Goal: Information Seeking & Learning: Learn about a topic

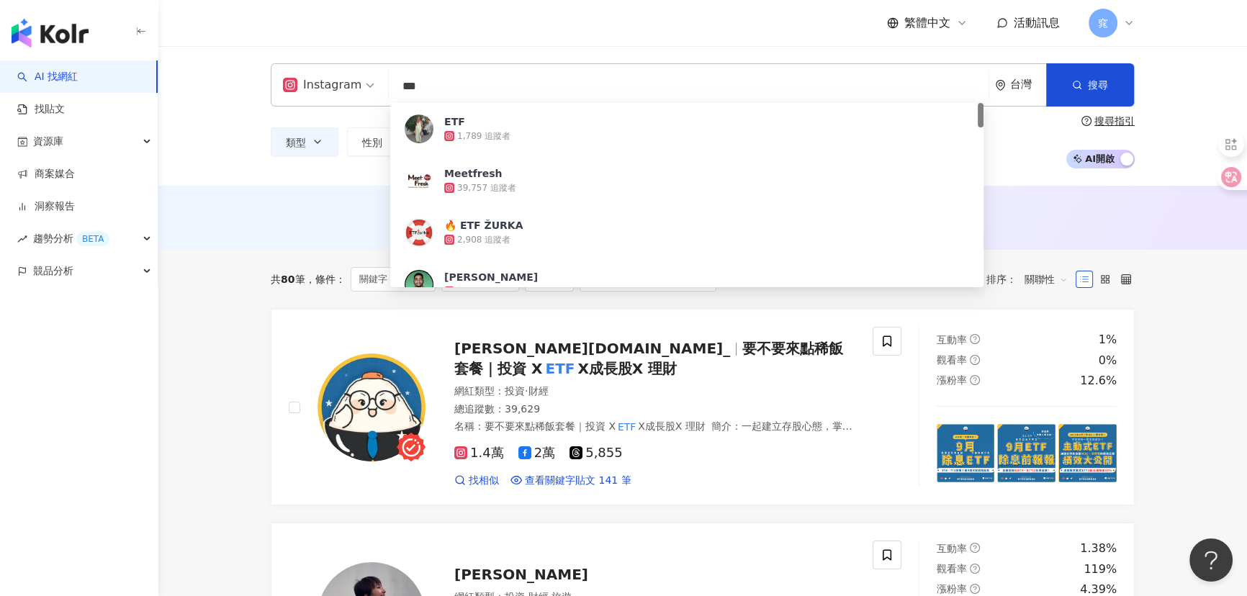
drag, startPoint x: 437, startPoint y: 78, endPoint x: 339, endPoint y: 84, distance: 98.0
click at [339, 84] on div "Instagram *** 台灣 搜尋 07791326-c305-4bb8-90ae-4c7f85e84dd1 ETF 1,789 追蹤者 Meetfres…" at bounding box center [703, 84] width 864 height 43
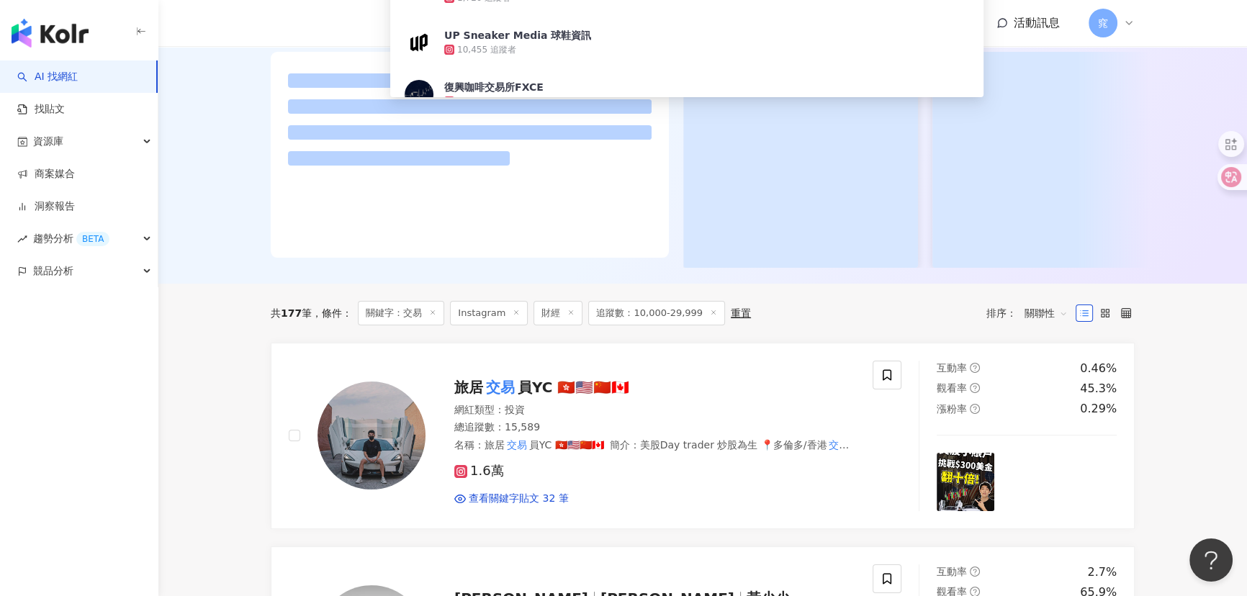
scroll to position [327, 0]
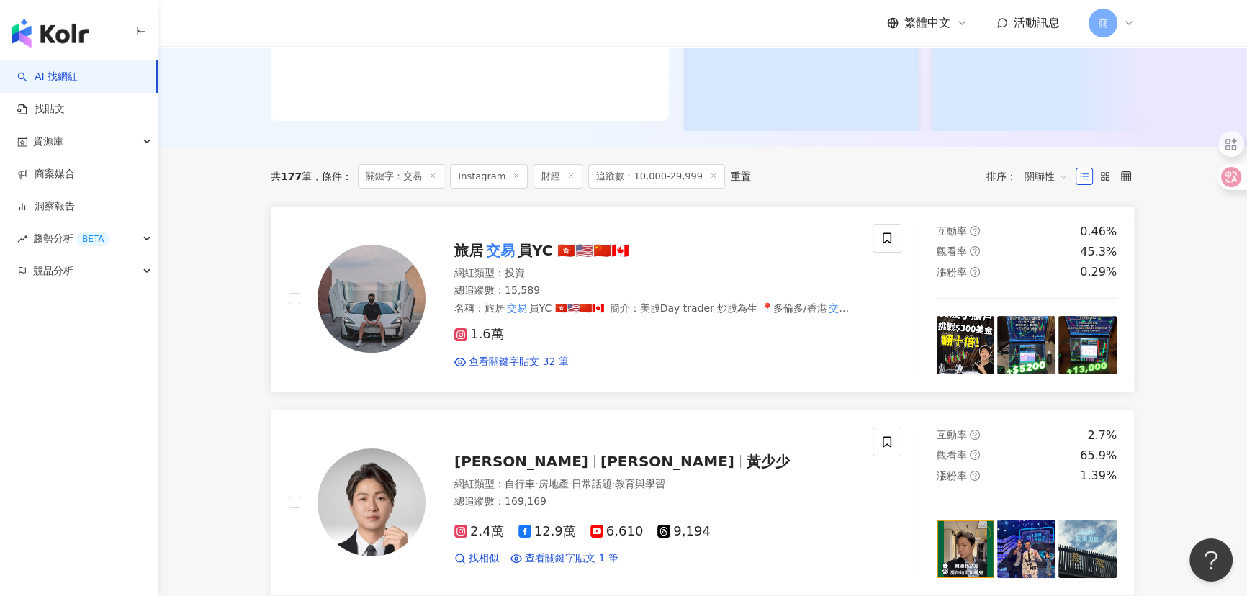
type input "**"
click at [534, 261] on link "旅居 交易 員YC 🇭🇰🇺🇲🇨🇳🇨🇦 網紅類型 ： 投資 總追蹤數 ： 15,589 名稱 ： 旅居 交易 員YC 🇭🇰🇺🇲🇨🇳🇨🇦 簡介 ： 美股Day t…" at bounding box center [703, 299] width 864 height 186
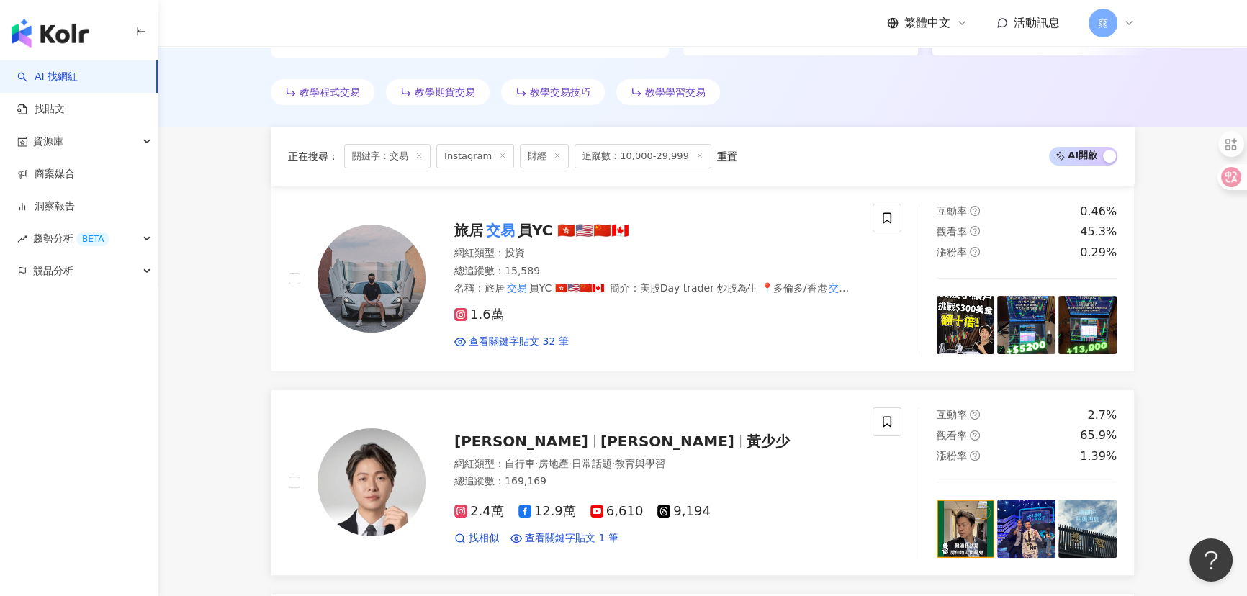
scroll to position [598, 0]
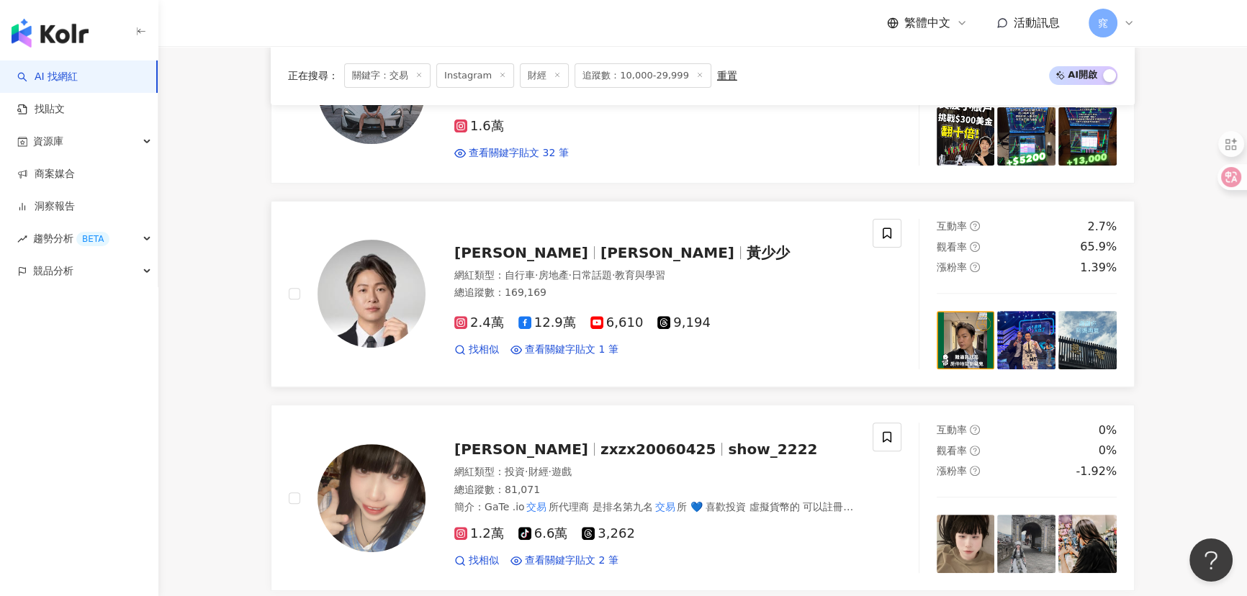
click at [539, 238] on div "黃少谷 Shao Huang 黃少少 網紅類型 ： 自行車 · 房地產 · 日常話題 · 教育與學習 總追蹤數 ： 169,169 2.4萬 12.9萬 6,…" at bounding box center [641, 294] width 430 height 126
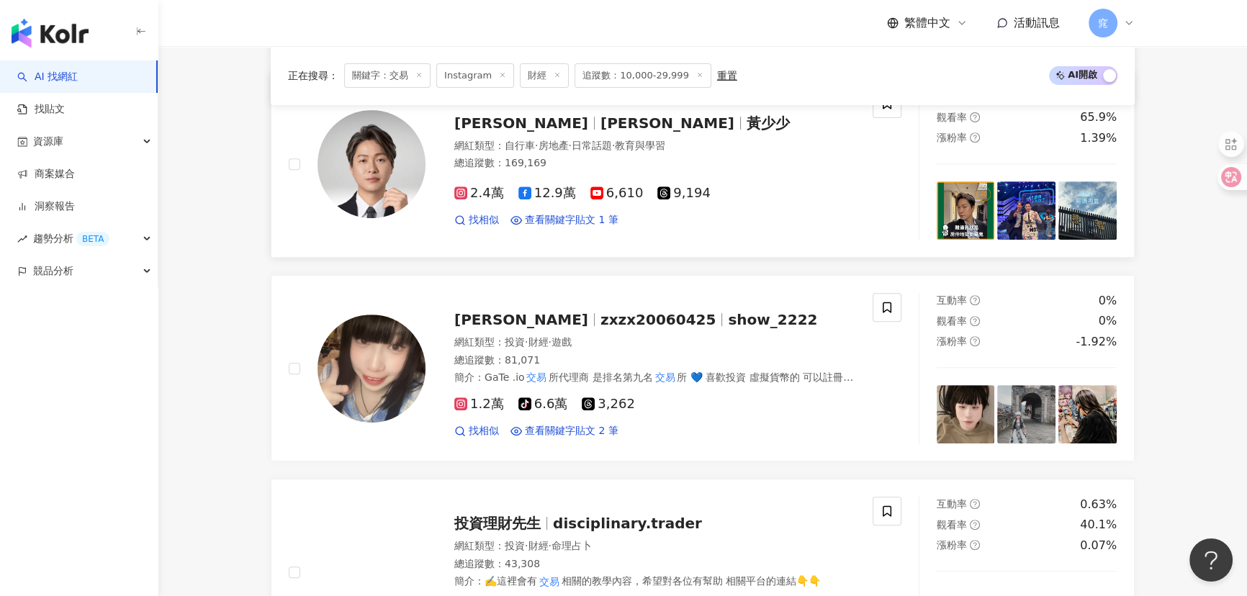
scroll to position [729, 0]
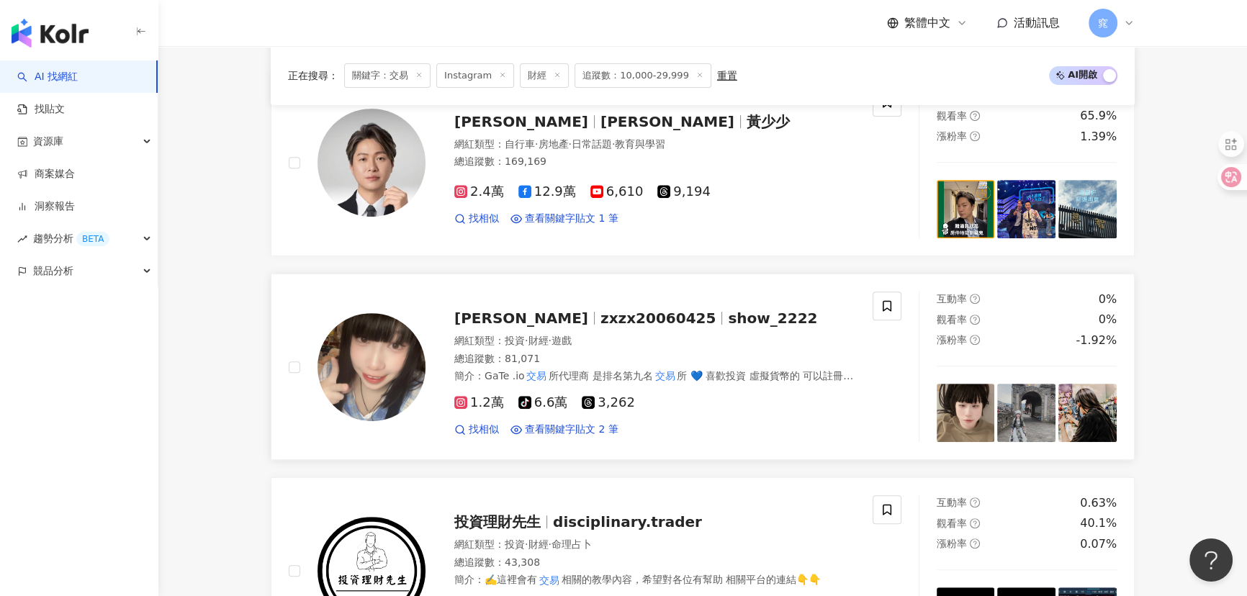
click at [600, 316] on span "zxzx20060425" at bounding box center [657, 318] width 115 height 17
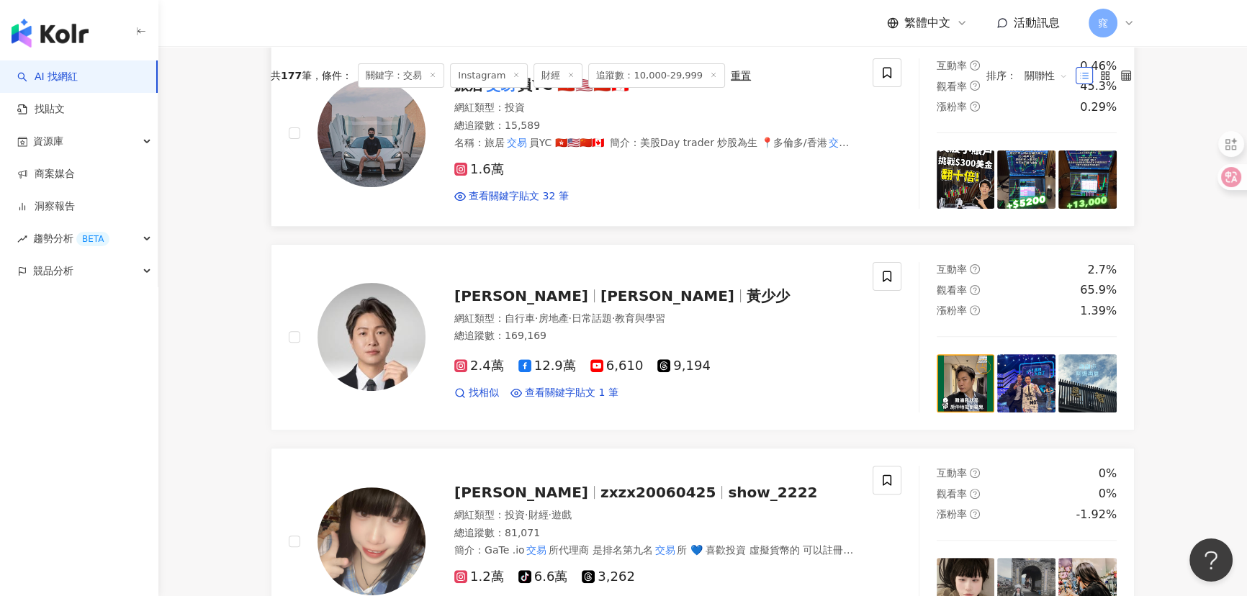
scroll to position [337, 0]
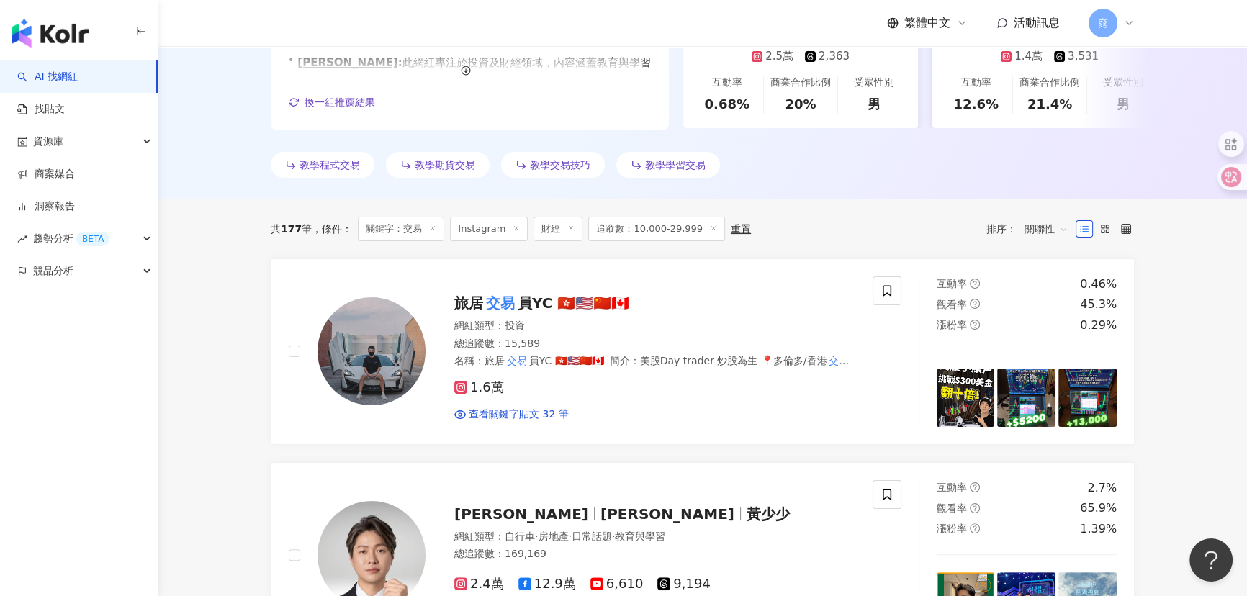
click at [1038, 221] on span "關聯性" at bounding box center [1046, 228] width 43 height 23
click at [1053, 355] on div "觀看率" at bounding box center [1046, 356] width 36 height 16
click at [1038, 233] on span "關聯性" at bounding box center [1046, 228] width 43 height 23
click at [1050, 359] on div "觀看率" at bounding box center [1046, 356] width 36 height 16
click at [1036, 228] on span "關聯性" at bounding box center [1046, 228] width 43 height 23
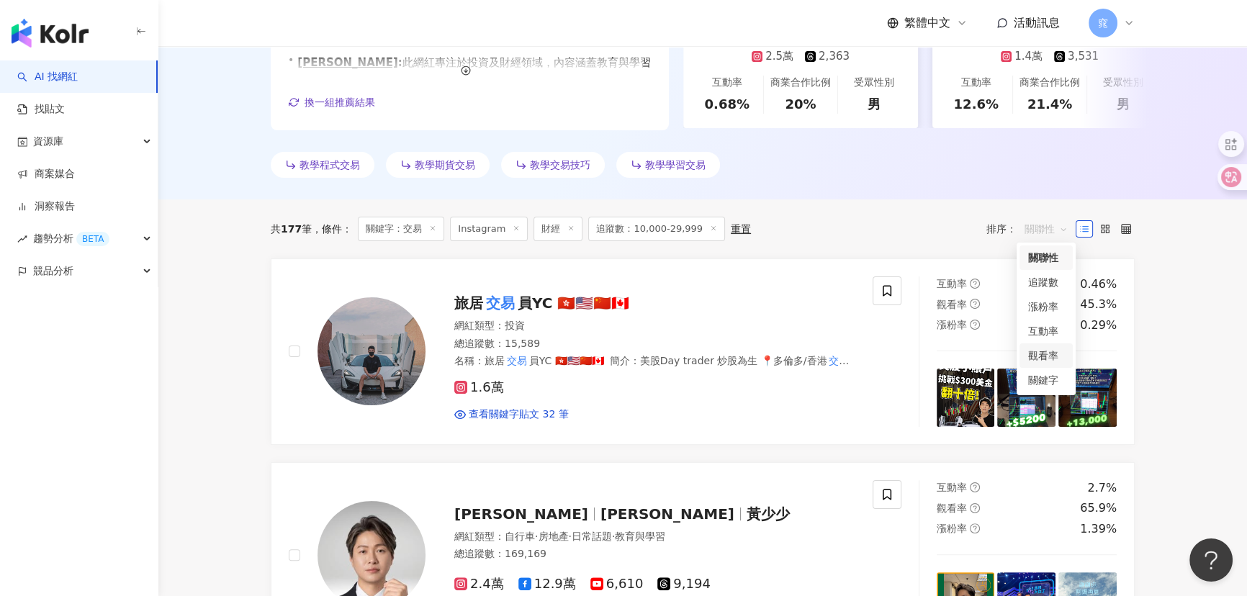
click at [1044, 352] on div "觀看率" at bounding box center [1046, 356] width 36 height 16
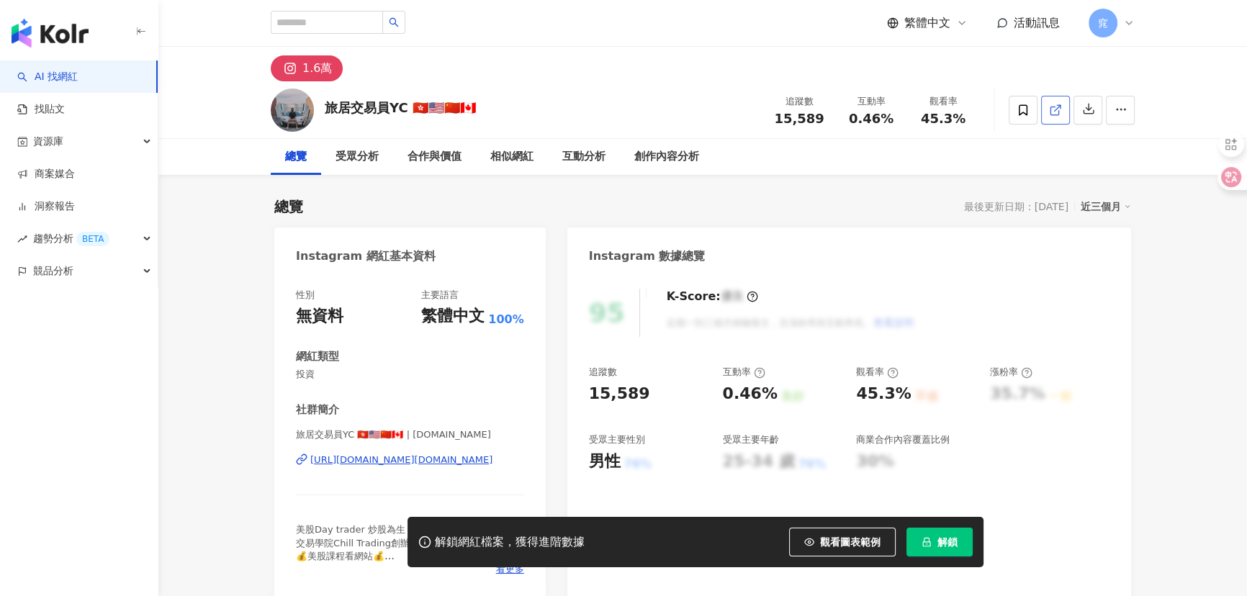
click at [1056, 102] on span at bounding box center [1055, 109] width 13 height 15
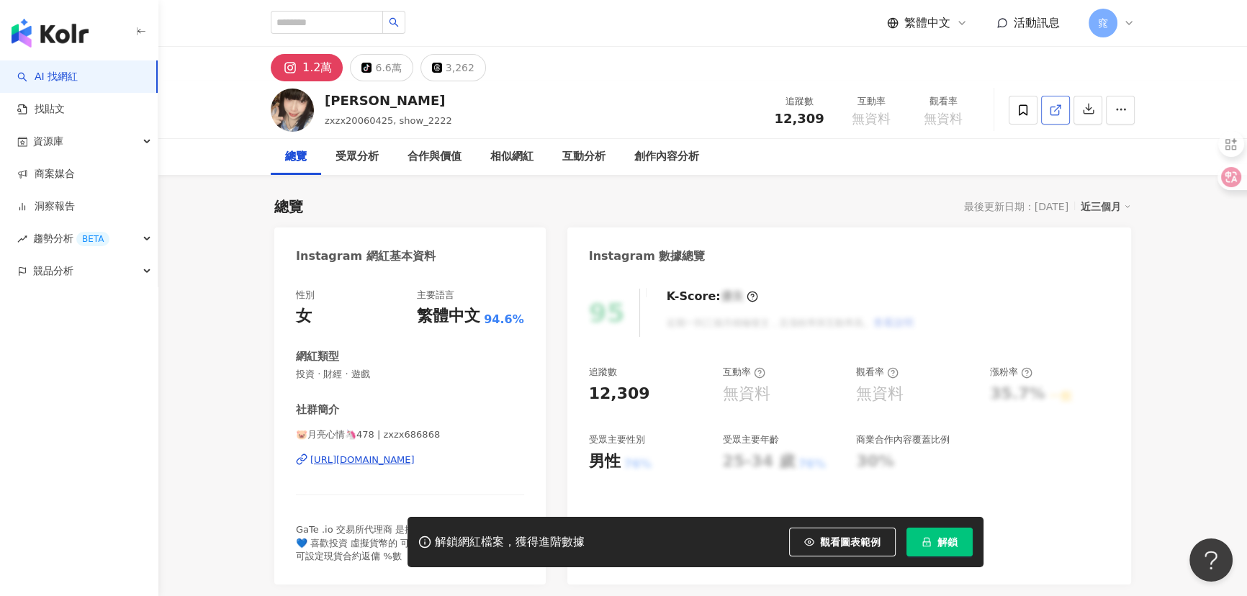
click at [1055, 107] on icon at bounding box center [1054, 111] width 8 height 8
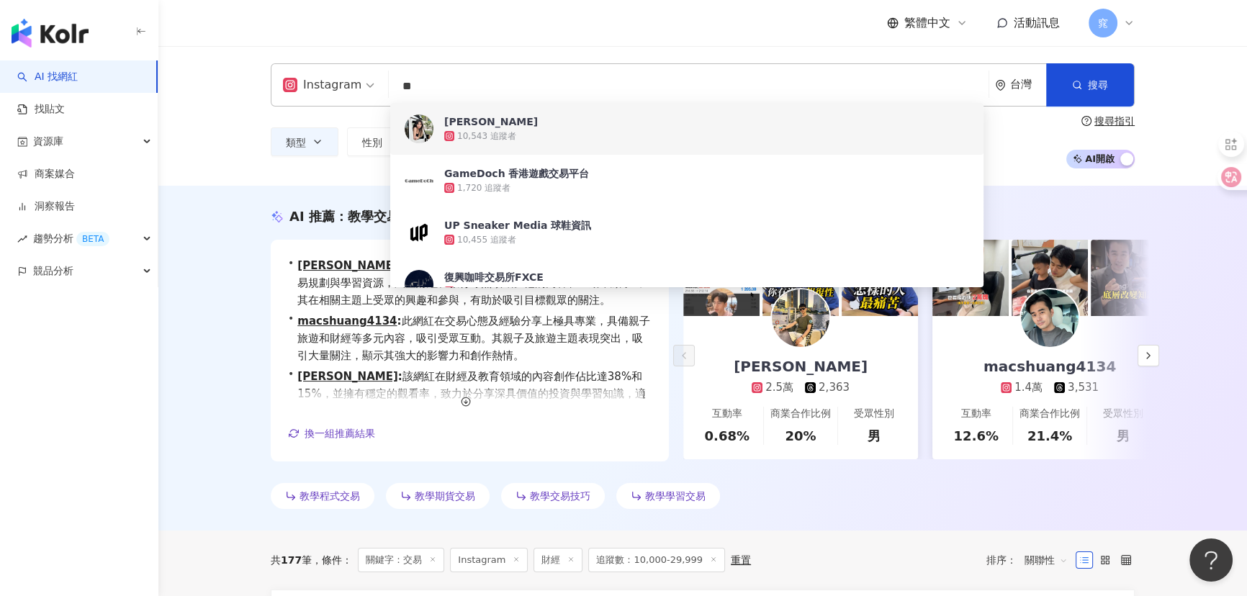
click at [71, 479] on div "AI 找網紅 找貼文 資源庫 商案媒合 洞察報告 趨勢分析 BETA 競品分析" at bounding box center [79, 328] width 158 height 536
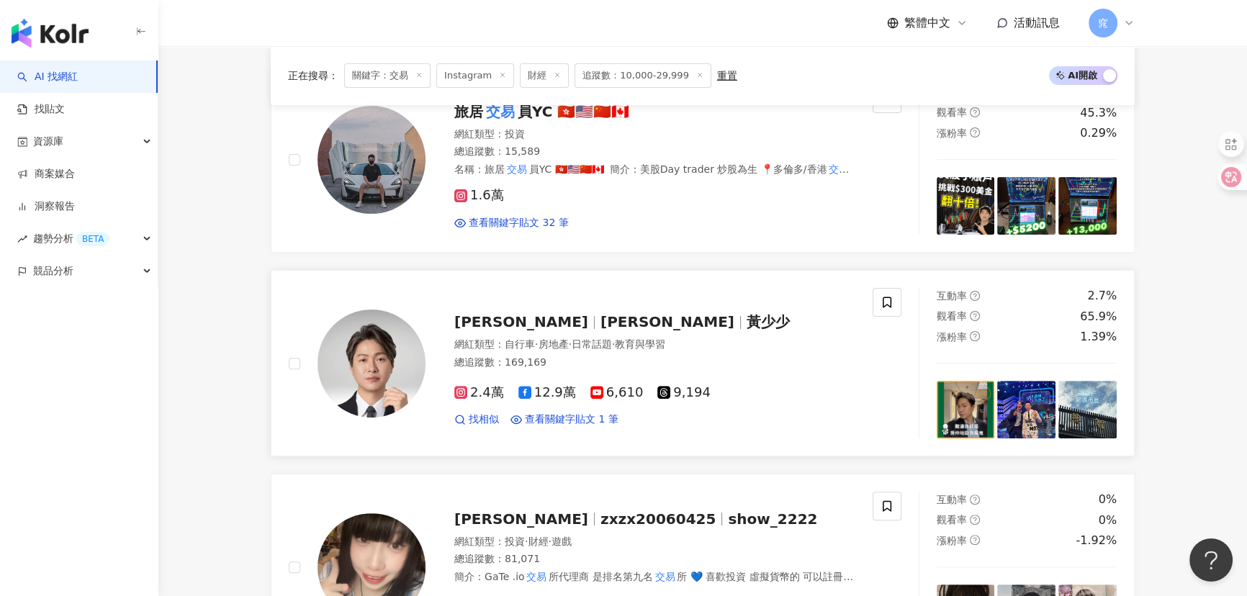
scroll to position [392, 0]
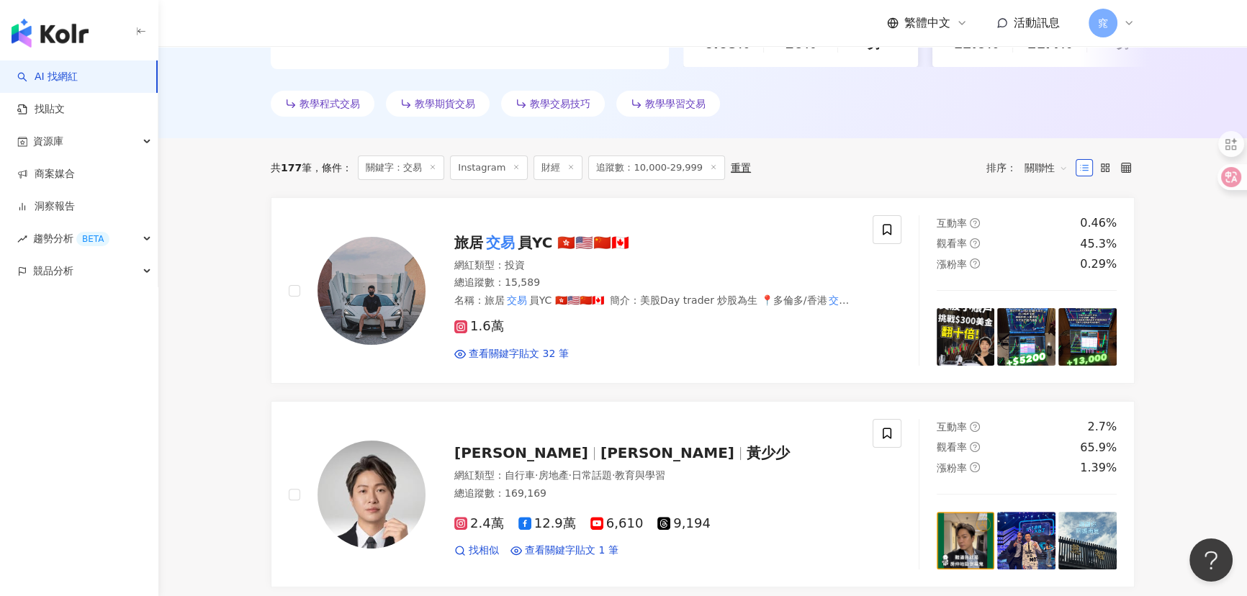
click at [1035, 159] on span "關聯性" at bounding box center [1046, 167] width 43 height 23
click at [1040, 289] on div "觀看率" at bounding box center [1046, 295] width 36 height 16
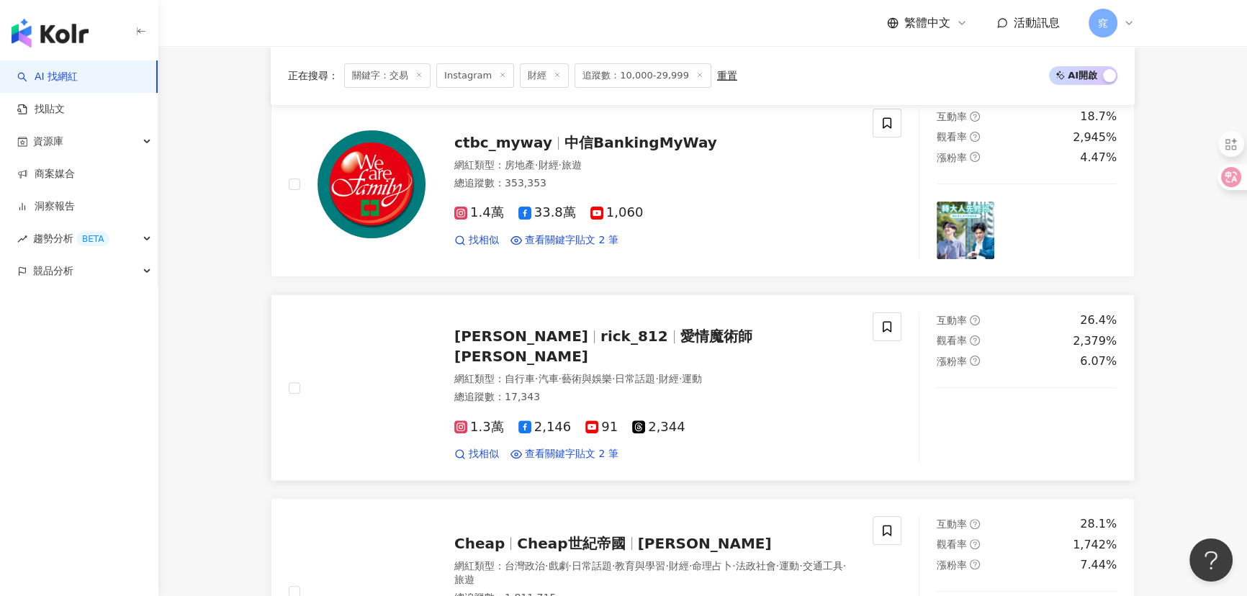
scroll to position [523, 0]
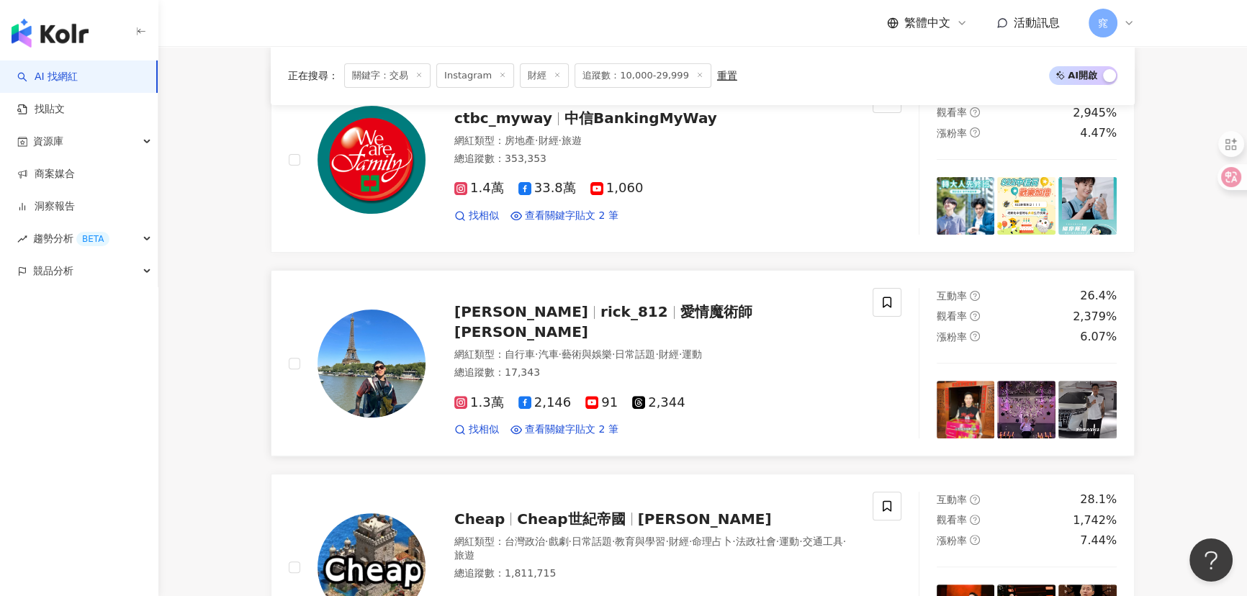
click at [600, 320] on span "rick_812" at bounding box center [634, 311] width 68 height 17
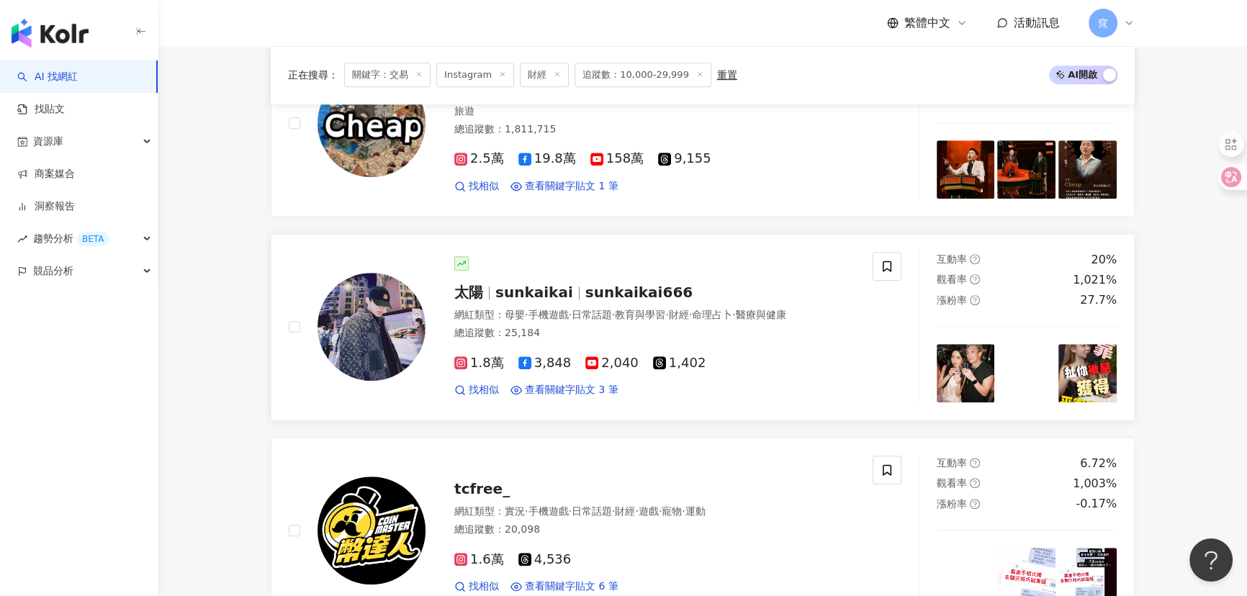
scroll to position [981, 0]
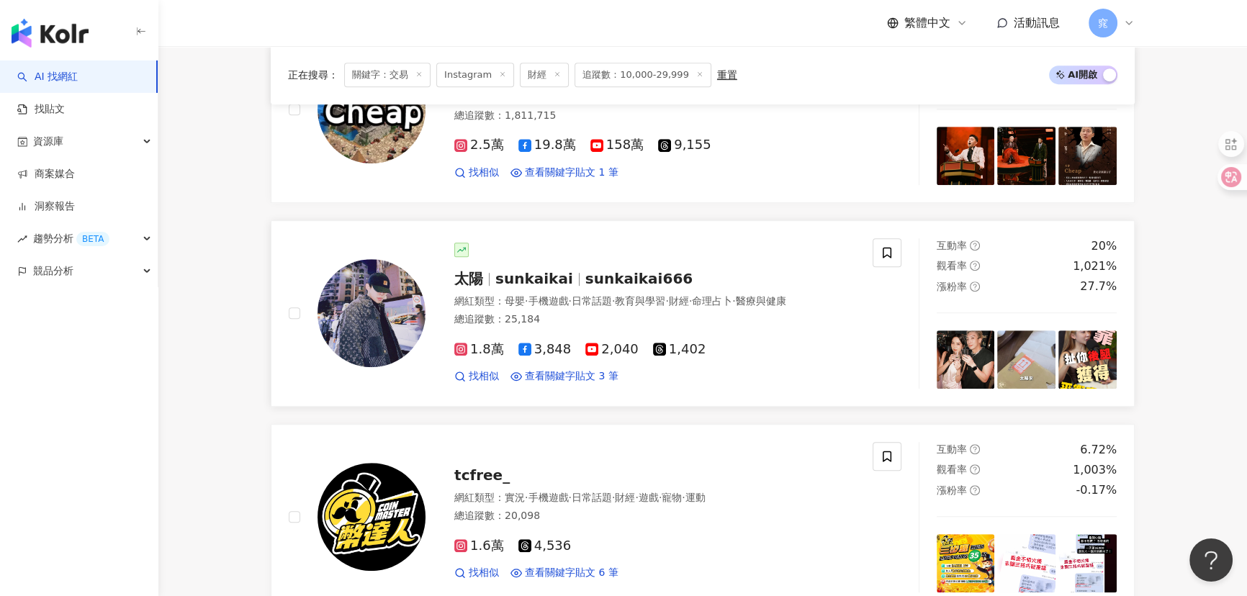
click at [539, 277] on span "sunkaikai" at bounding box center [534, 278] width 78 height 17
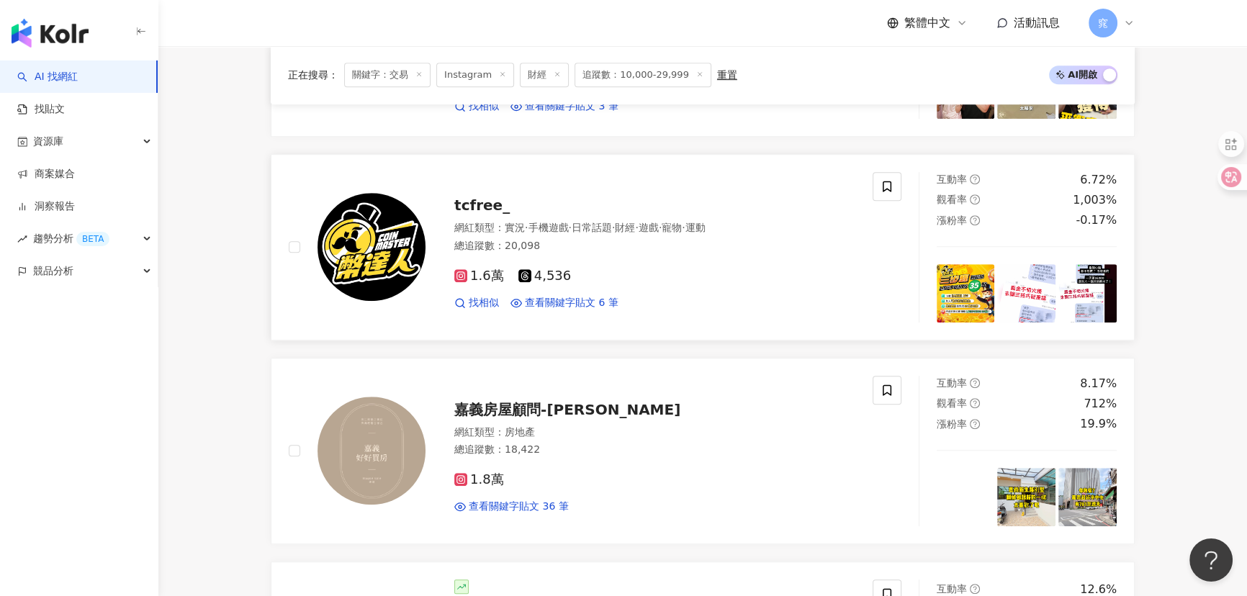
scroll to position [1440, 0]
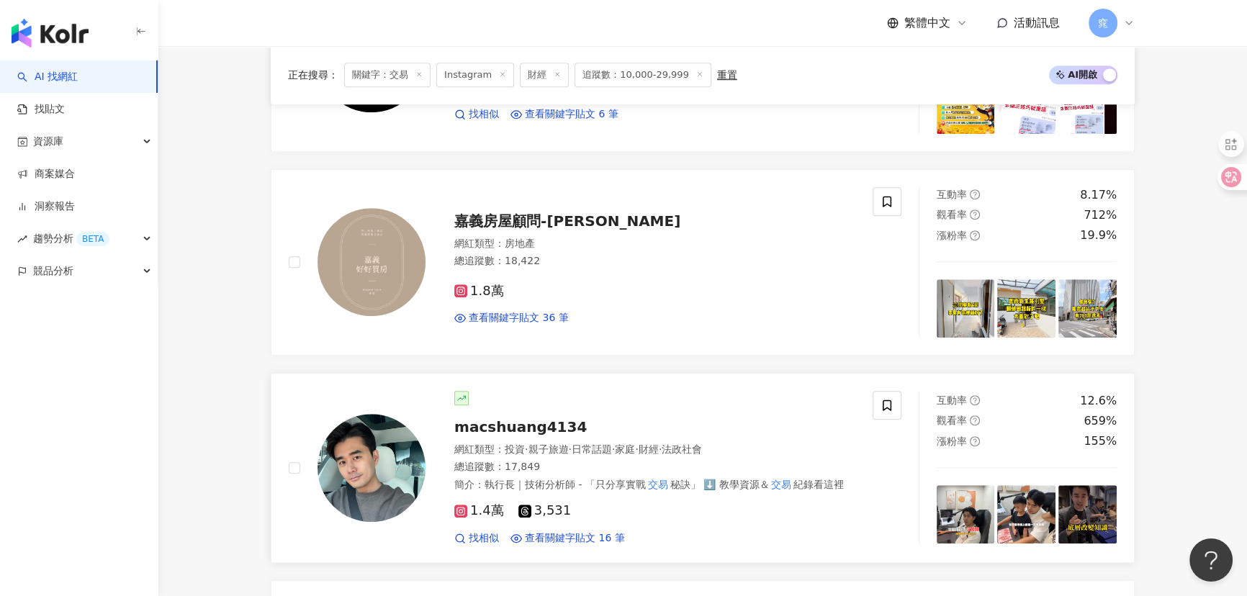
click at [533, 425] on span "macshuang4134" at bounding box center [520, 426] width 132 height 17
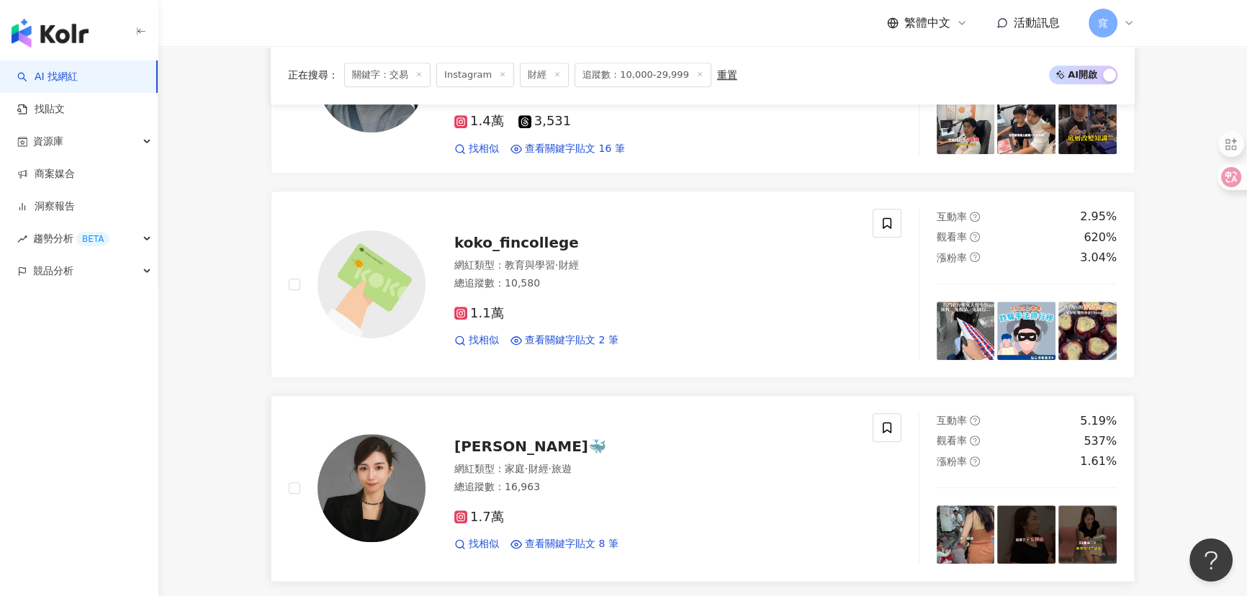
scroll to position [1832, 0]
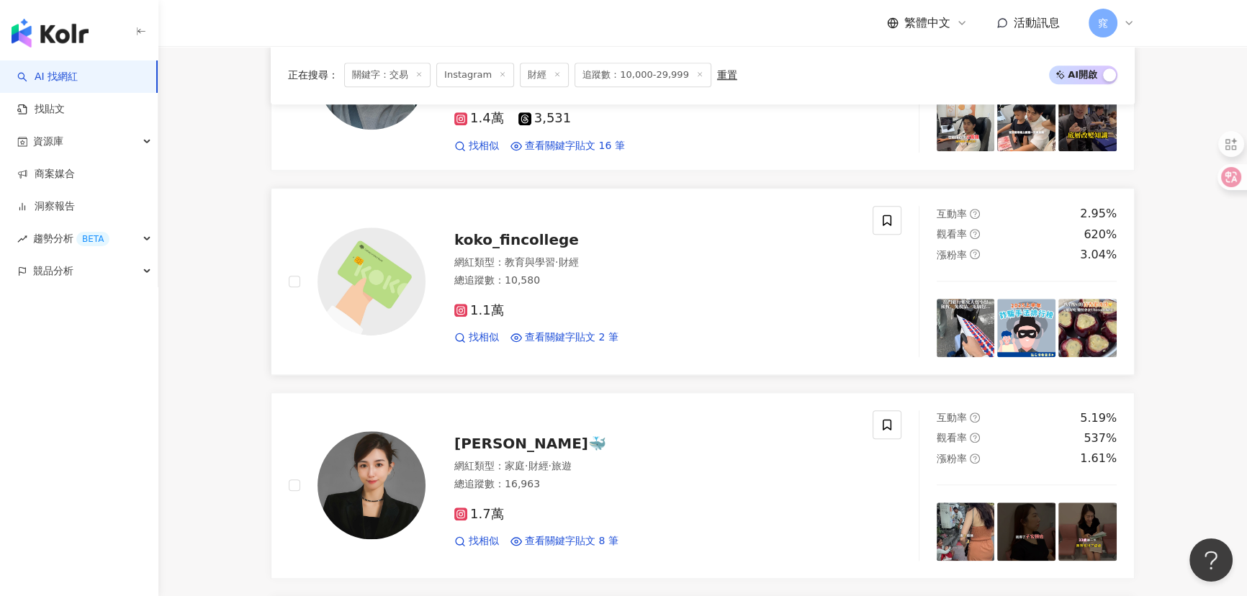
click at [509, 236] on span "koko_fincollege" at bounding box center [516, 239] width 125 height 17
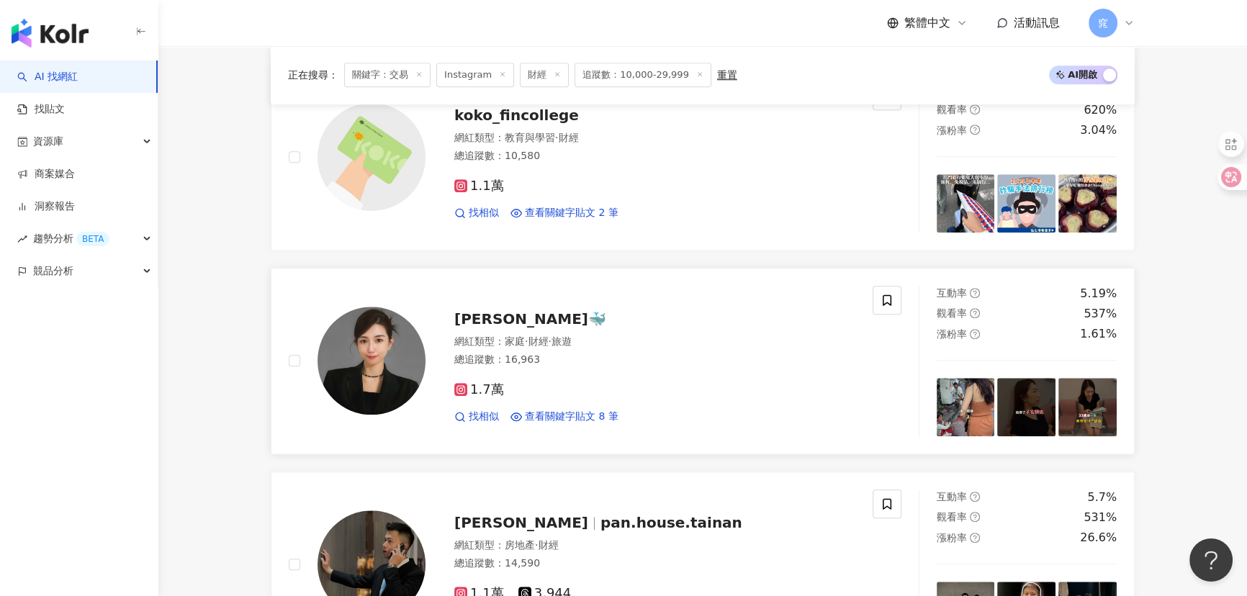
scroll to position [2029, 0]
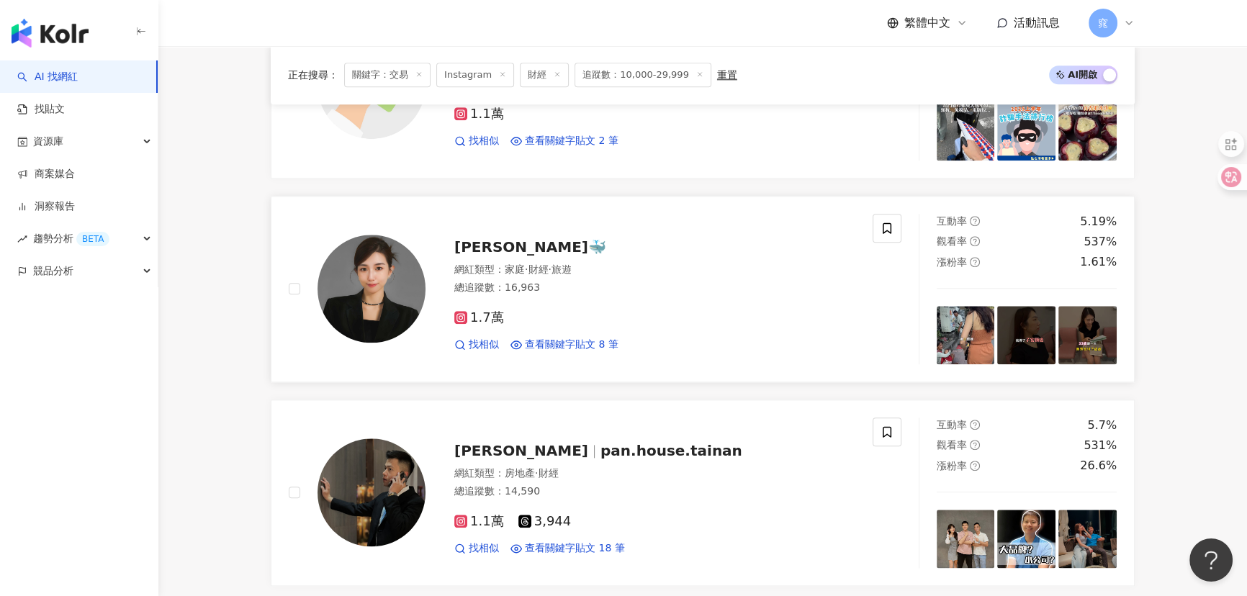
click at [500, 249] on span "Hanna Pang🐳" at bounding box center [530, 246] width 152 height 17
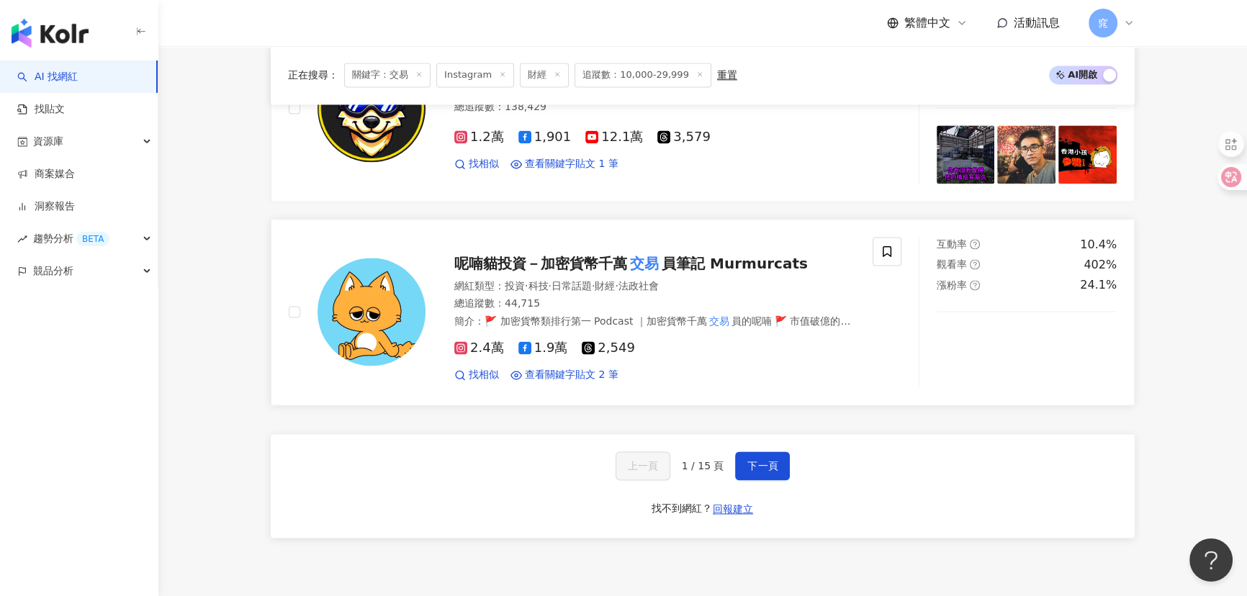
scroll to position [2618, 0]
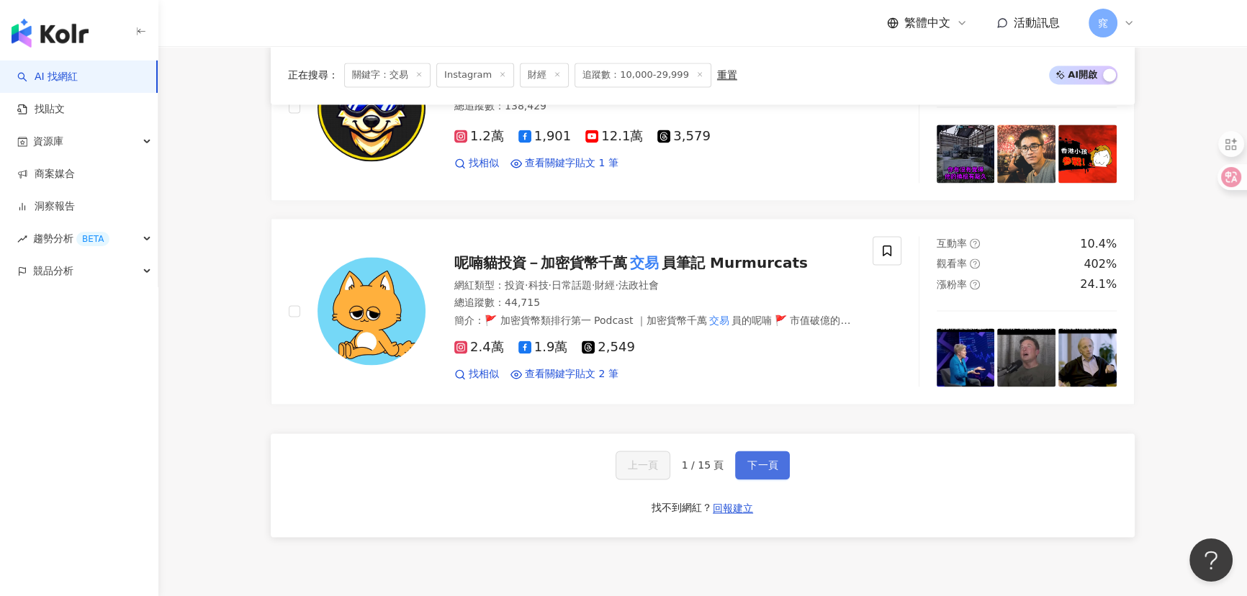
click at [762, 452] on button "下一頁" at bounding box center [762, 465] width 55 height 29
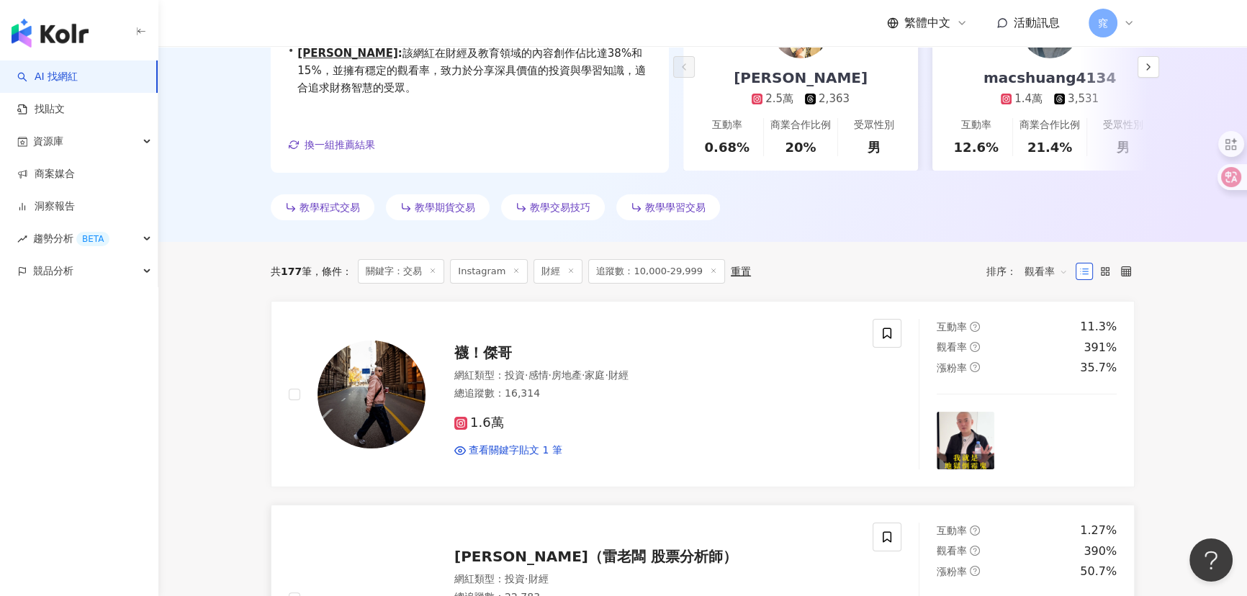
scroll to position [392, 0]
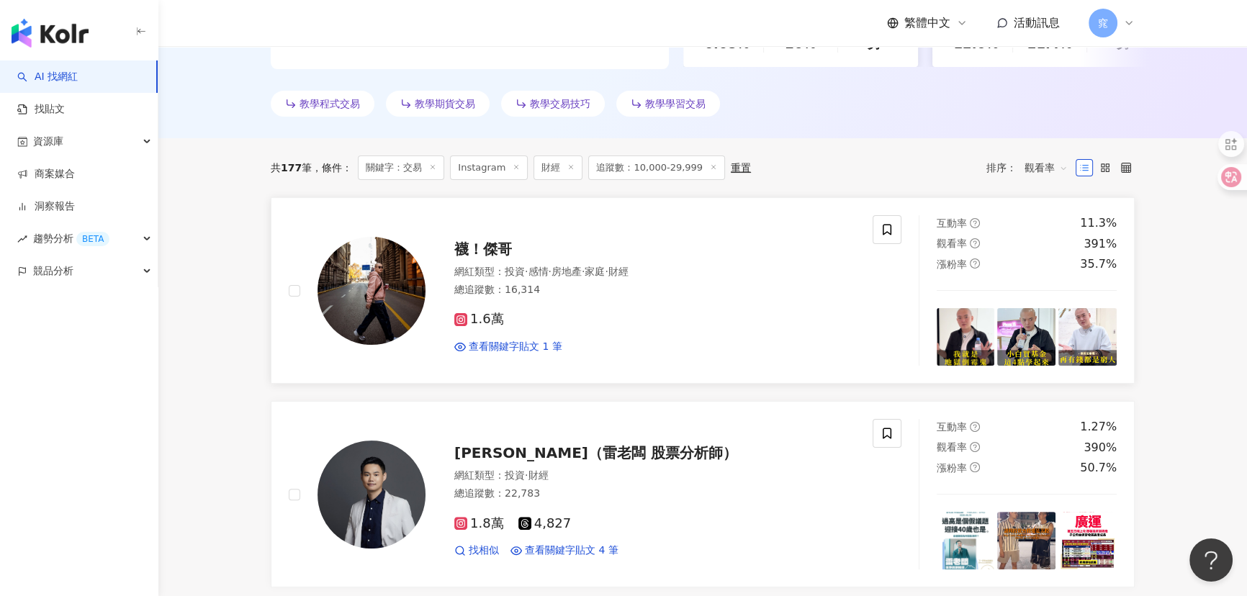
click at [505, 232] on div "襪！傑哥 網紅類型 ： 投資 · 感情 · 房地產 · 家庭 · 財經 總追蹤數 ： 16,314 1.6萬 查看關鍵字貼文 1 筆" at bounding box center [641, 291] width 430 height 126
click at [485, 248] on span "襪！傑哥" at bounding box center [483, 248] width 58 height 17
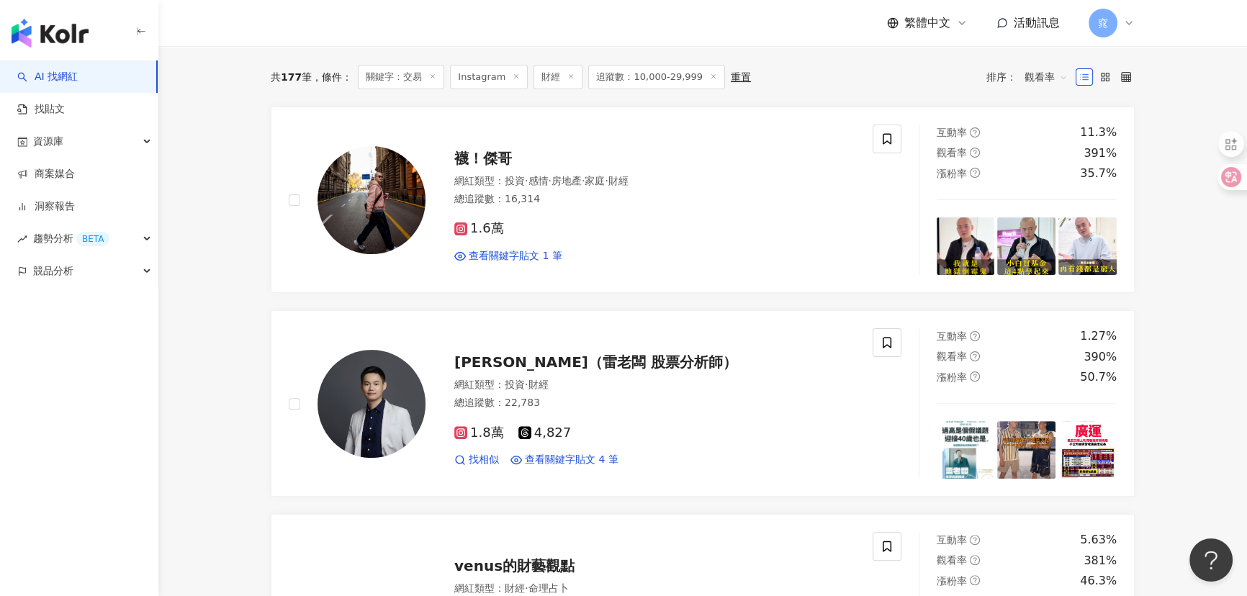
scroll to position [589, 0]
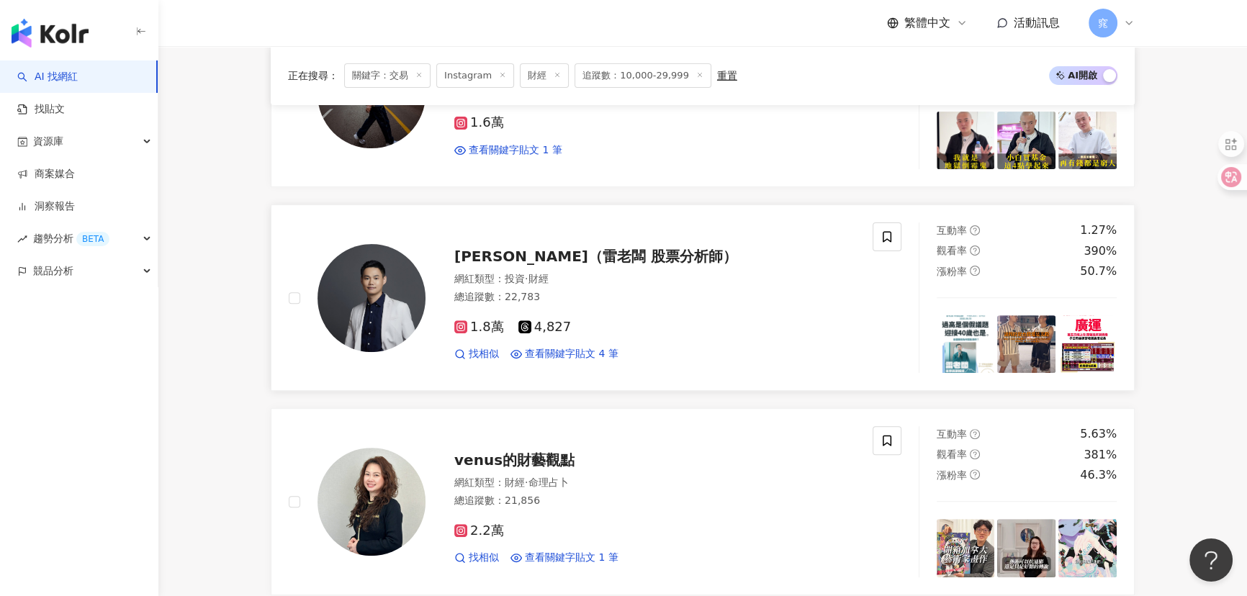
click at [546, 260] on span "王 韋閔（雷老闆 股票分析師）" at bounding box center [595, 256] width 283 height 17
click at [102, 453] on div "AI 找網紅 找貼文 資源庫 商案媒合 洞察報告 趨勢分析 BETA 競品分析" at bounding box center [79, 328] width 158 height 536
click at [362, 497] on img at bounding box center [372, 502] width 108 height 108
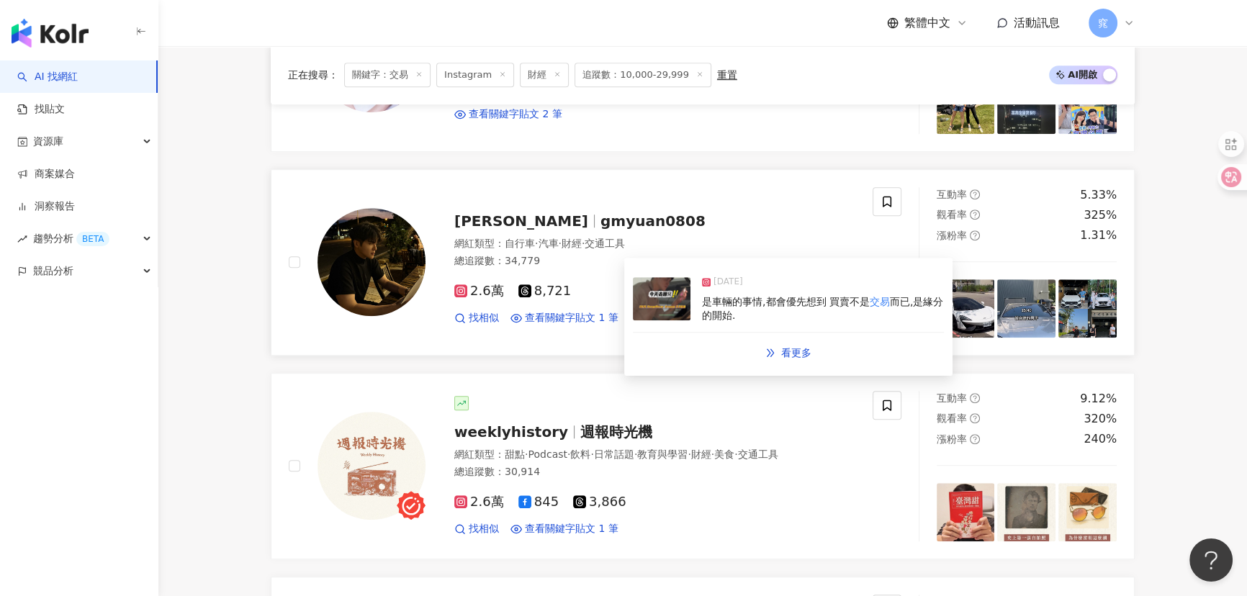
scroll to position [1309, 0]
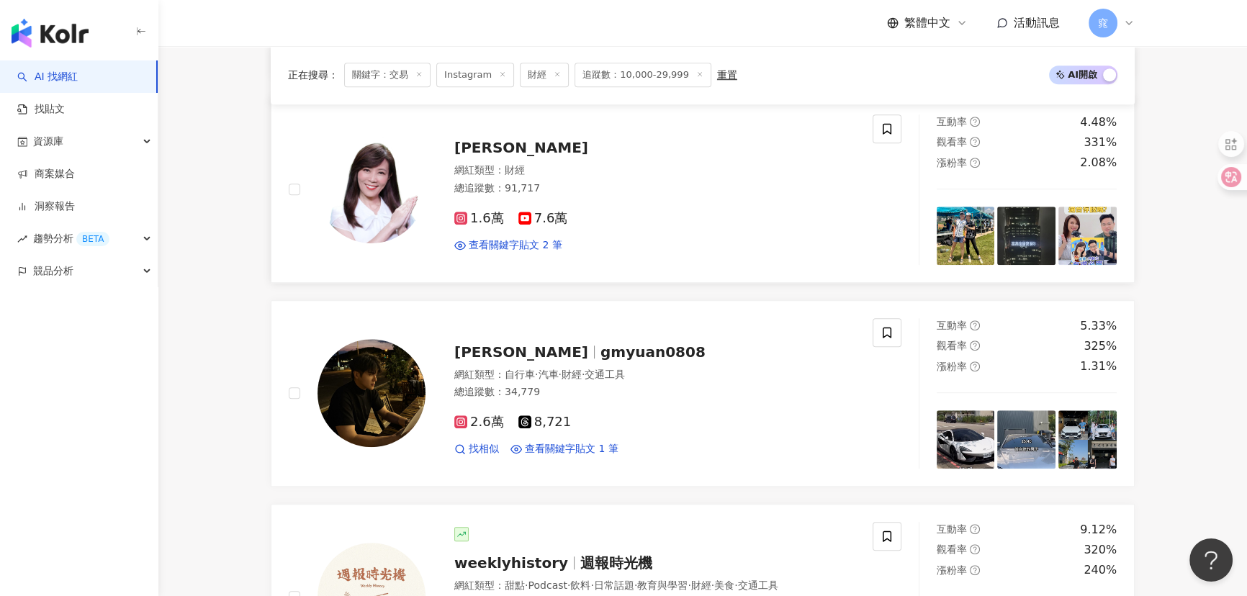
click at [482, 150] on span "李兆華River" at bounding box center [521, 147] width 134 height 17
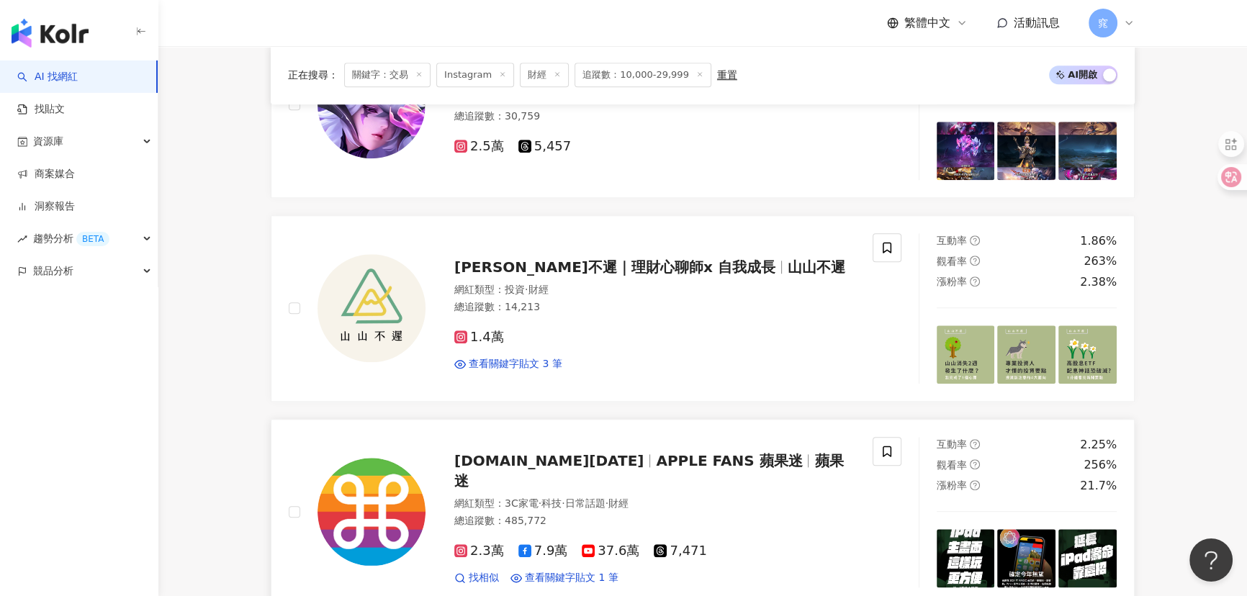
scroll to position [2029, 0]
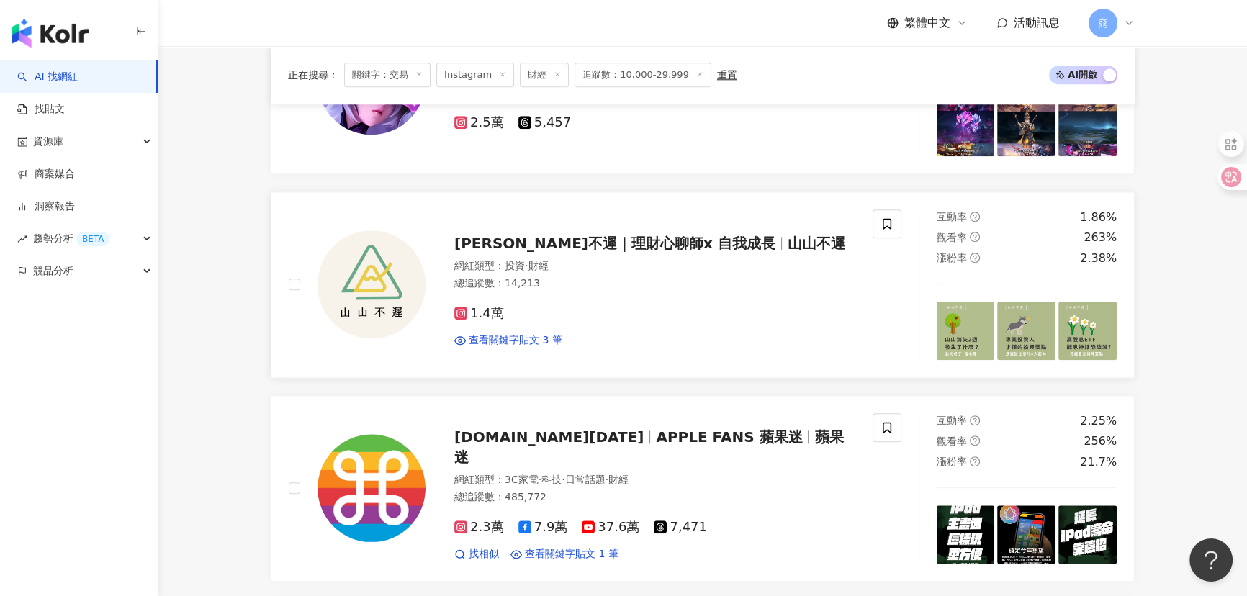
click at [615, 240] on span "山山不遲｜理財心聊師x 自我成長" at bounding box center [614, 243] width 321 height 17
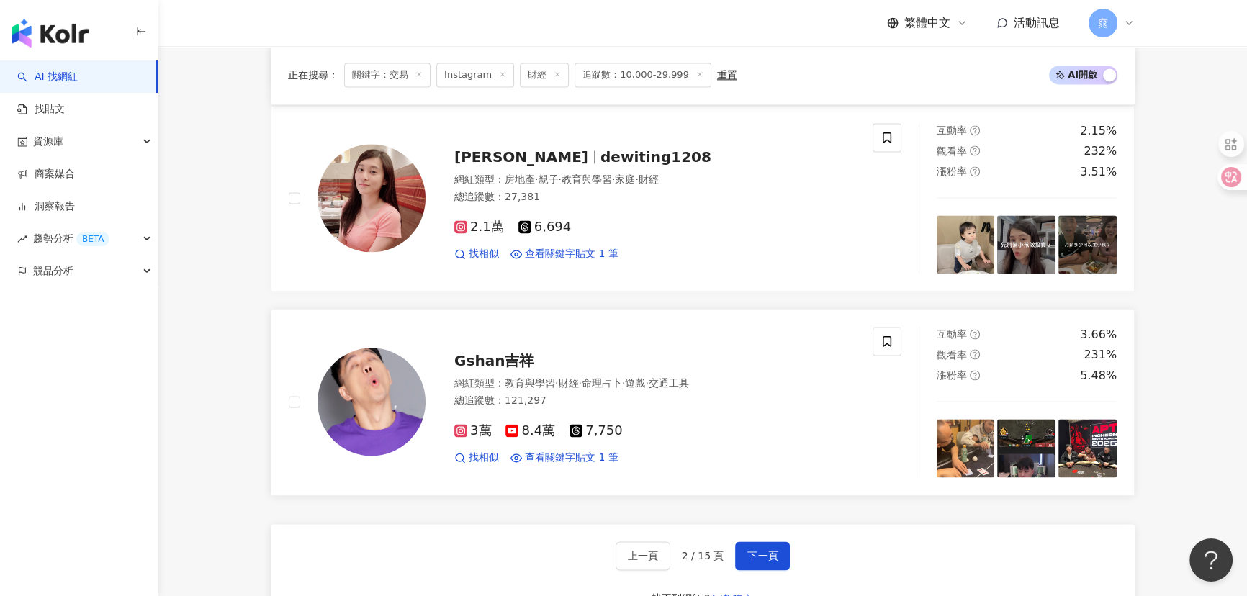
scroll to position [2552, 0]
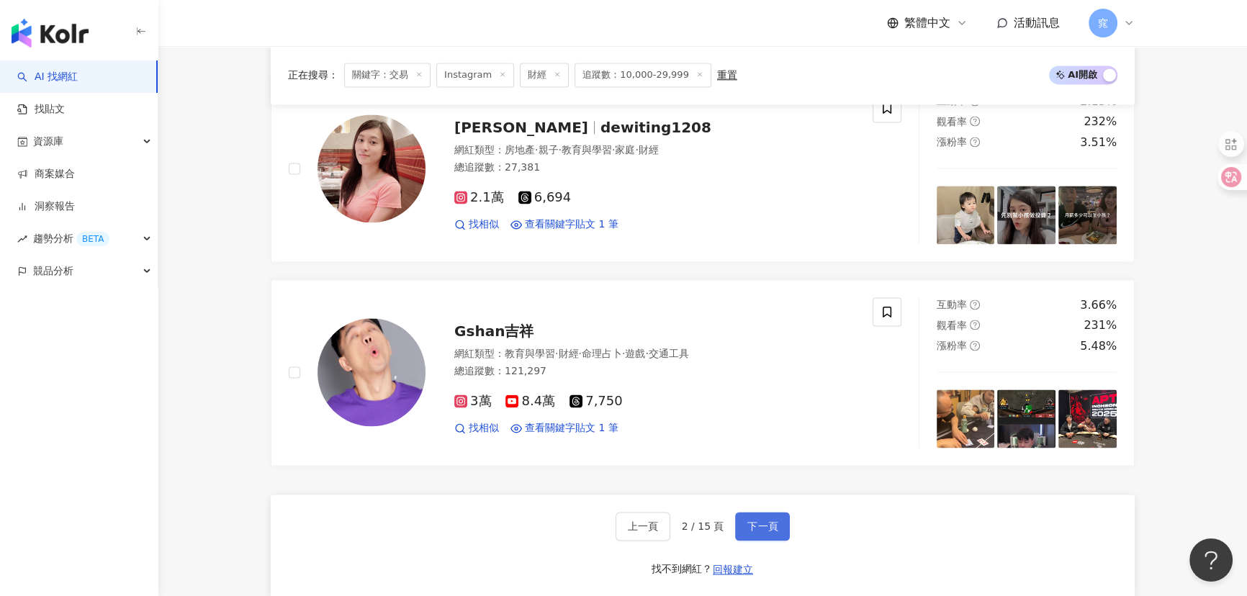
click at [765, 529] on span "下一頁" at bounding box center [762, 527] width 30 height 12
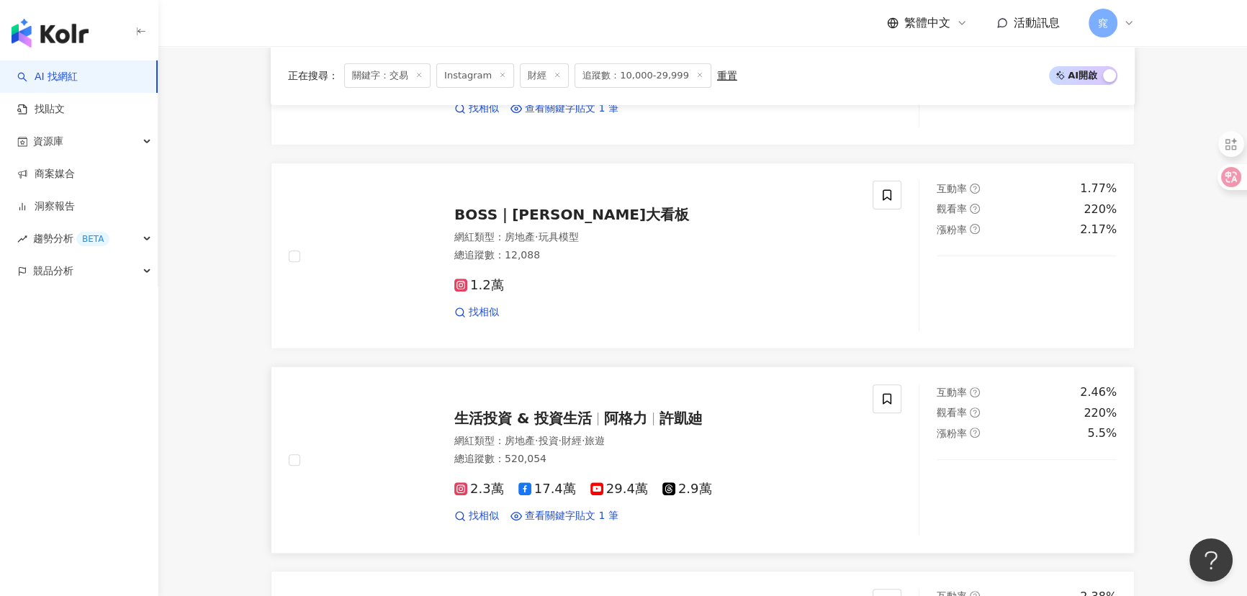
scroll to position [654, 0]
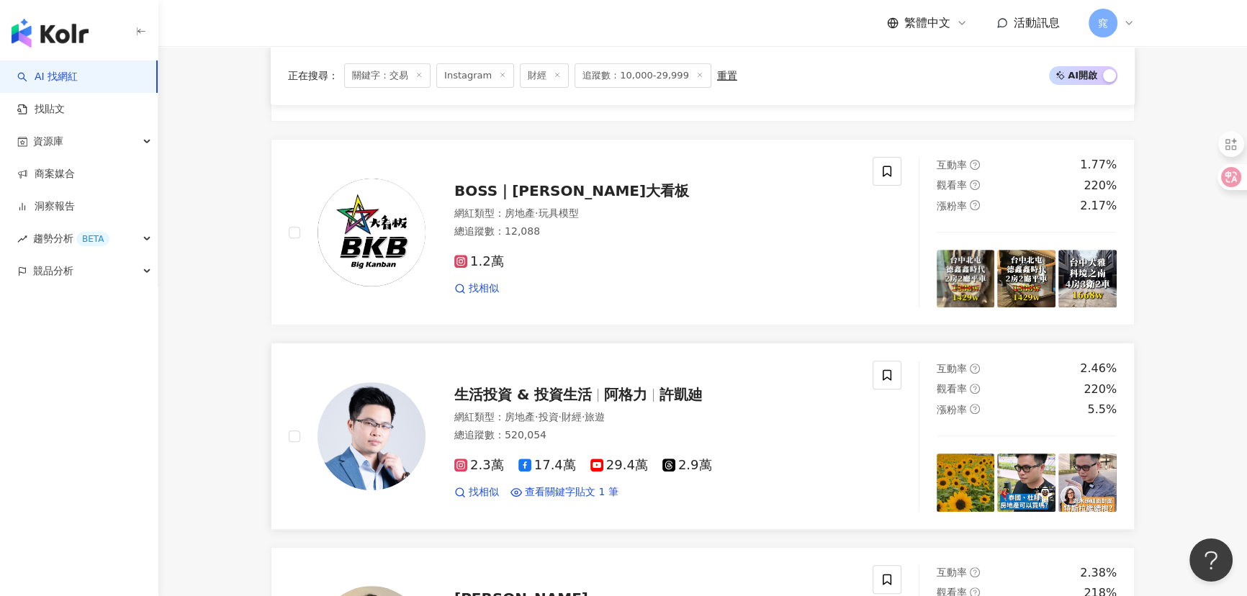
click at [517, 399] on span "生活投資 & 投資生活" at bounding box center [523, 394] width 138 height 17
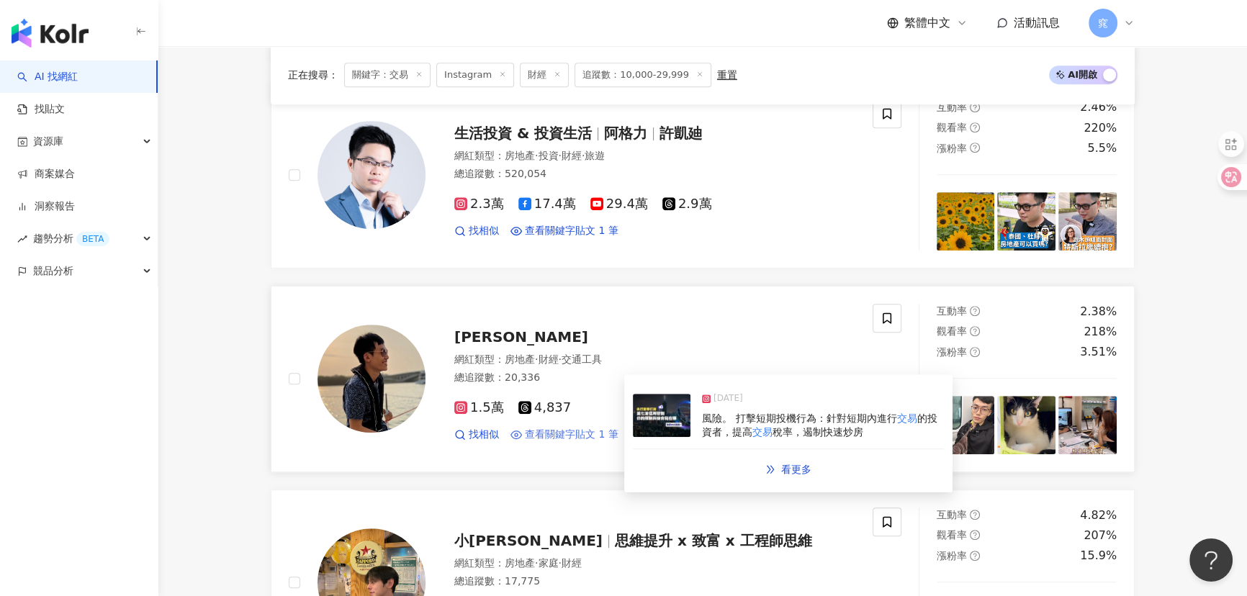
scroll to position [1047, 0]
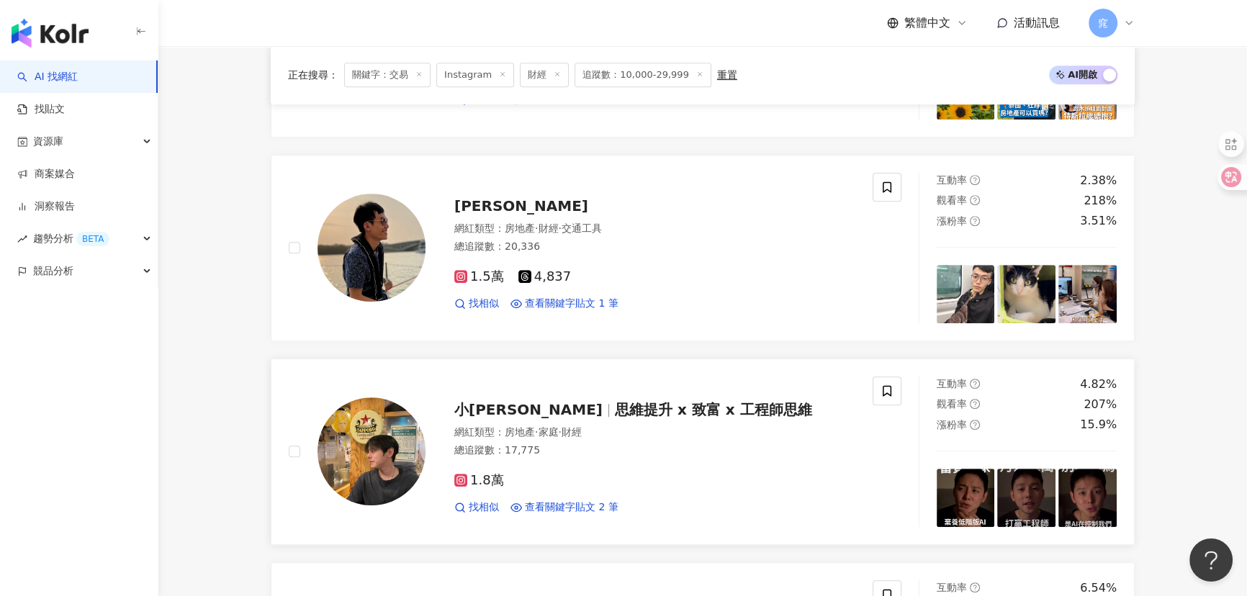
click at [544, 418] on span "小周 Steven" at bounding box center [534, 409] width 161 height 17
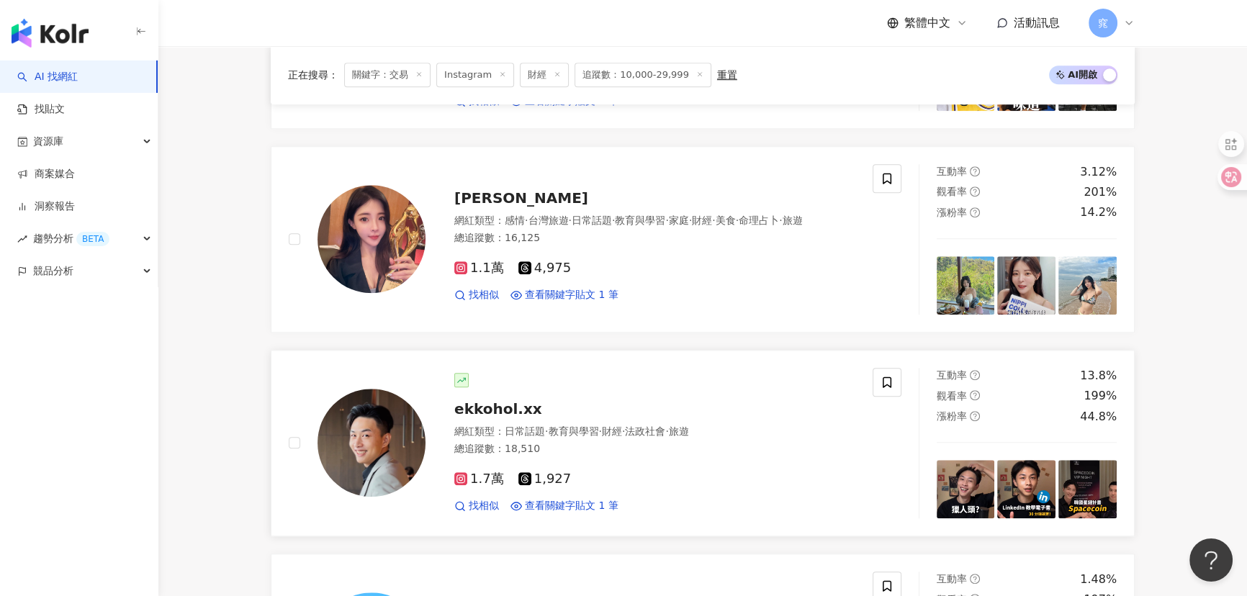
scroll to position [1832, 0]
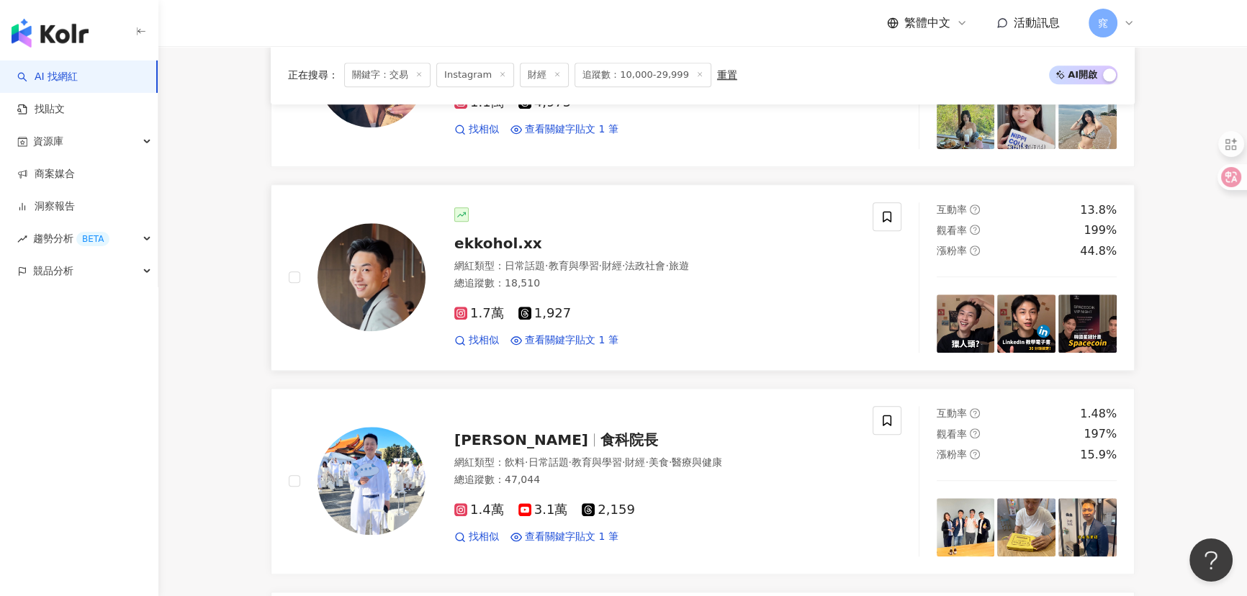
click at [513, 242] on span "ekkohol.xx" at bounding box center [498, 243] width 88 height 17
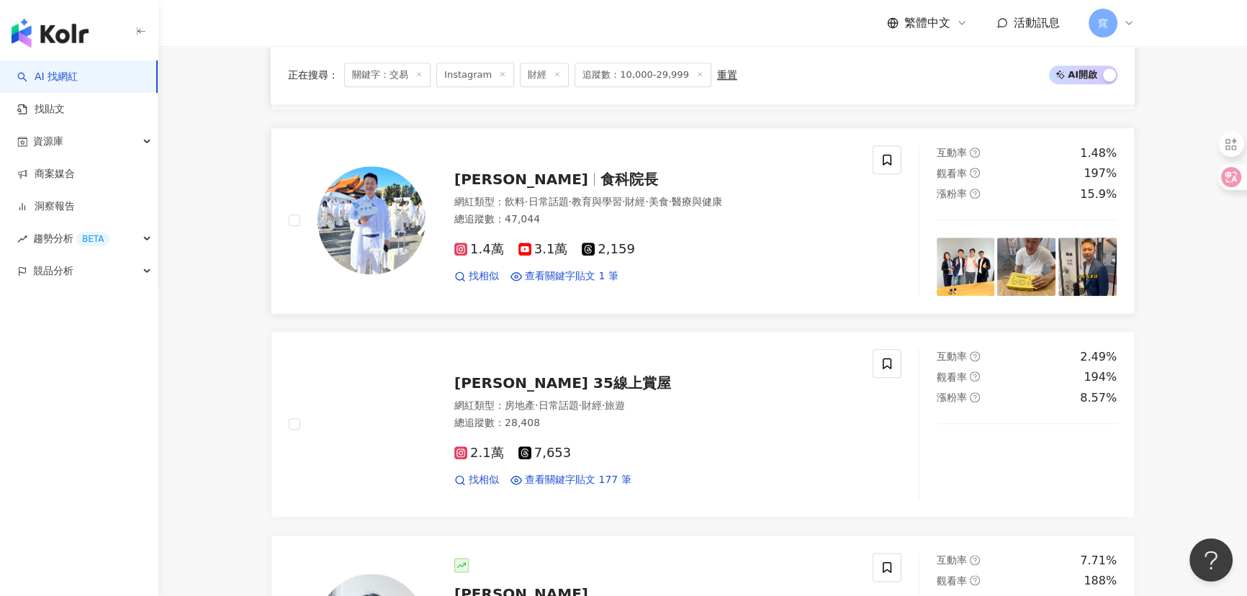
scroll to position [2094, 0]
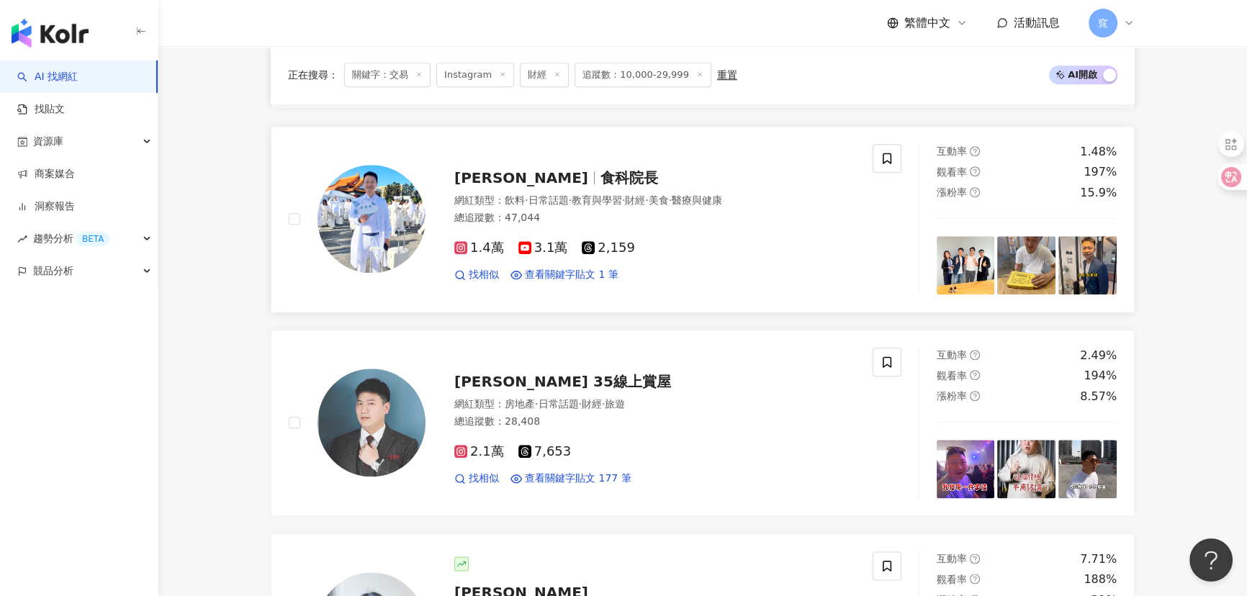
click at [600, 180] on span "食科院長" at bounding box center [629, 177] width 58 height 17
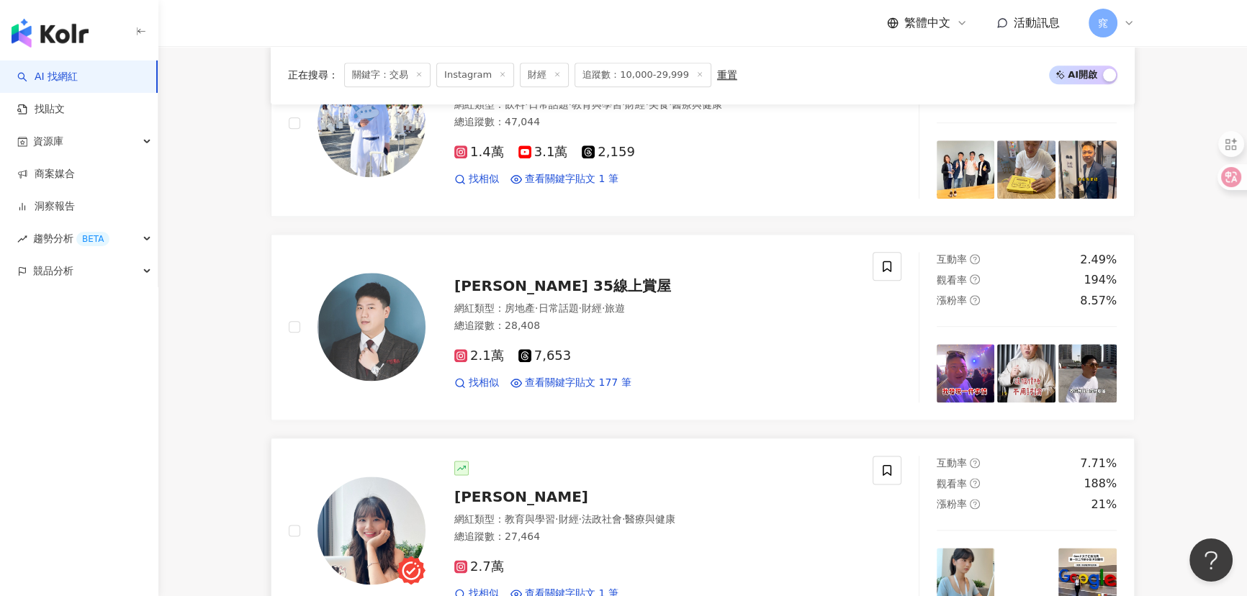
scroll to position [2290, 0]
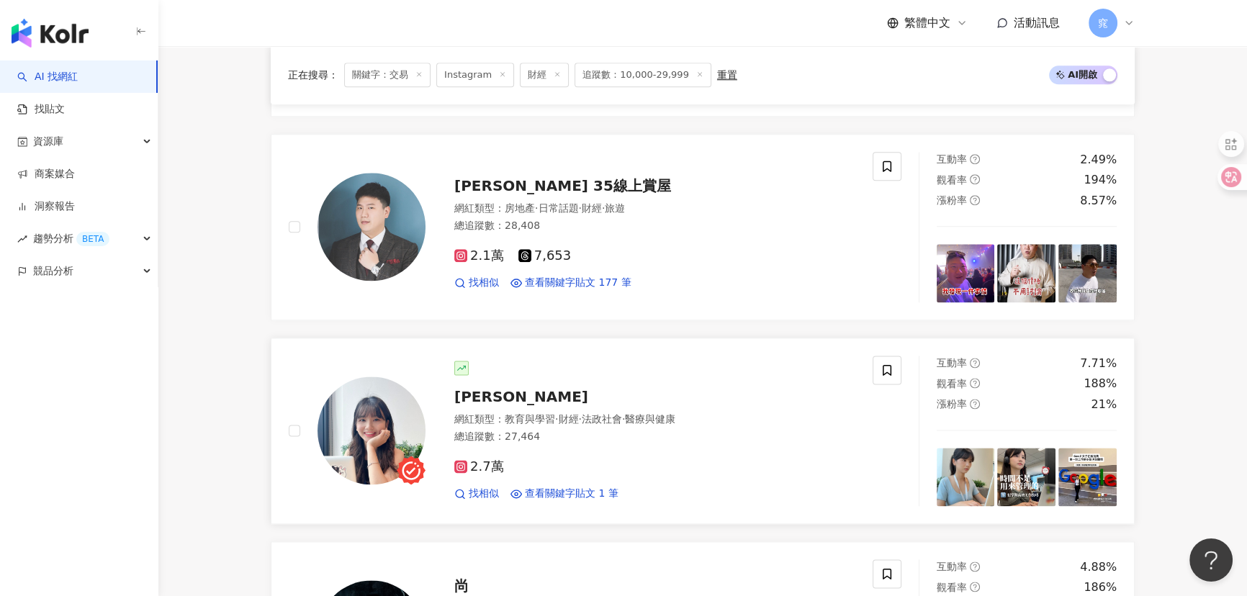
click at [505, 391] on span "森森 Allison" at bounding box center [521, 396] width 134 height 17
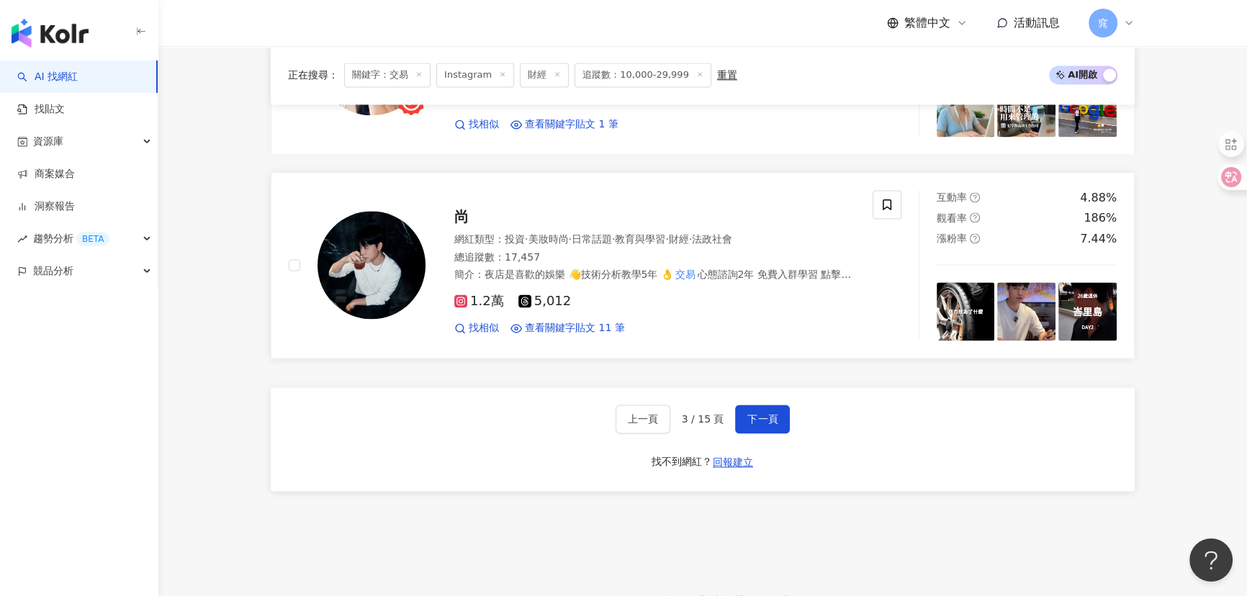
scroll to position [2683, 0]
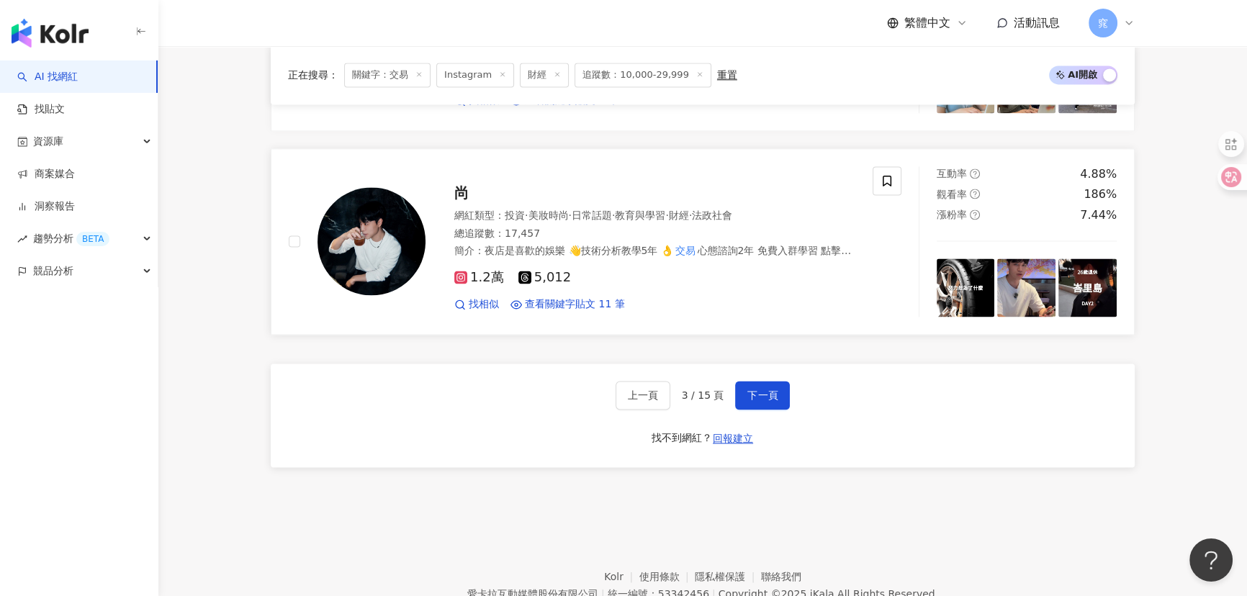
click at [462, 192] on span "尚" at bounding box center [461, 192] width 14 height 17
drag, startPoint x: 768, startPoint y: 401, endPoint x: 747, endPoint y: 382, distance: 28.5
click at [766, 399] on button "下一頁" at bounding box center [762, 395] width 55 height 29
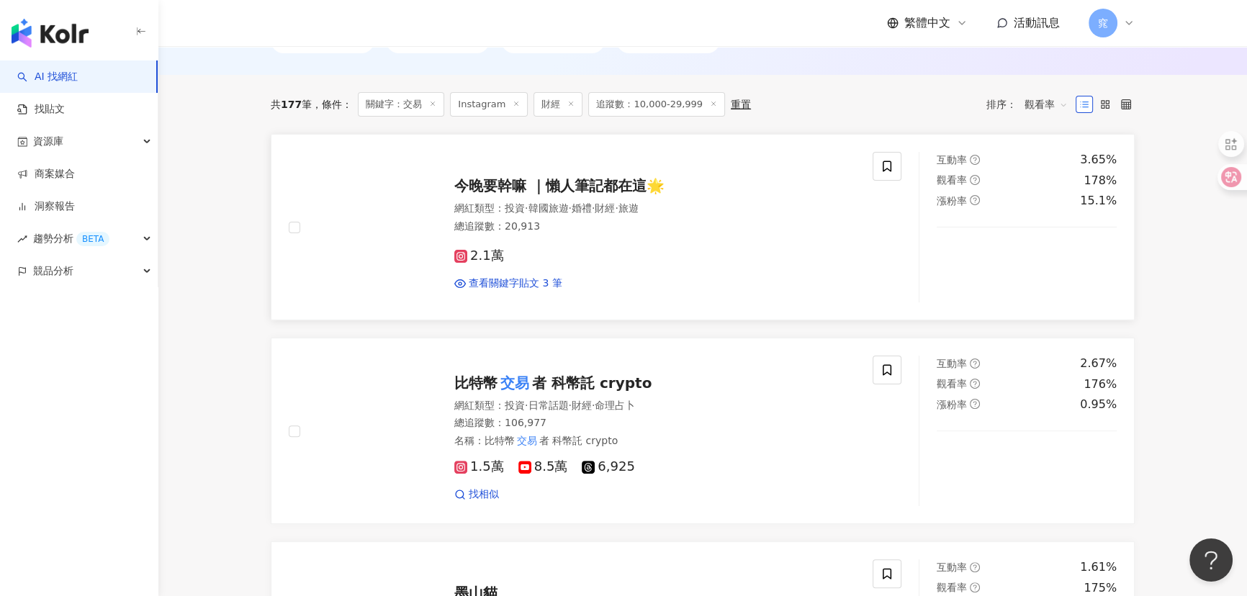
scroll to position [458, 0]
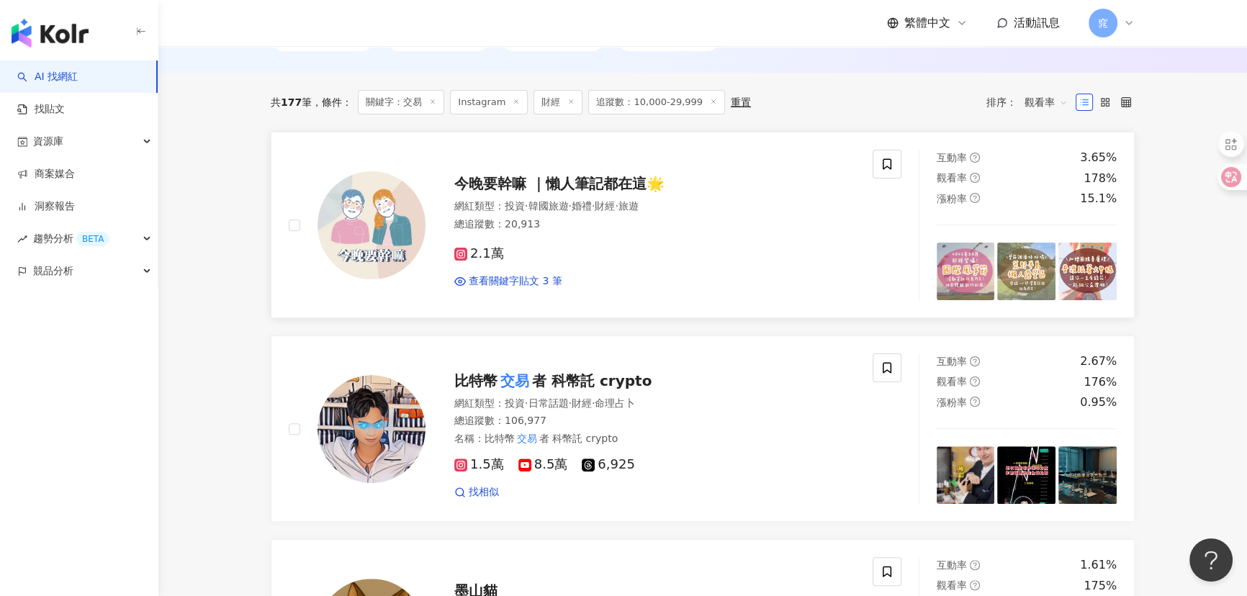
click at [503, 186] on span "今晚要幹嘛 ｜懶人筆記都在這🌟" at bounding box center [559, 183] width 210 height 17
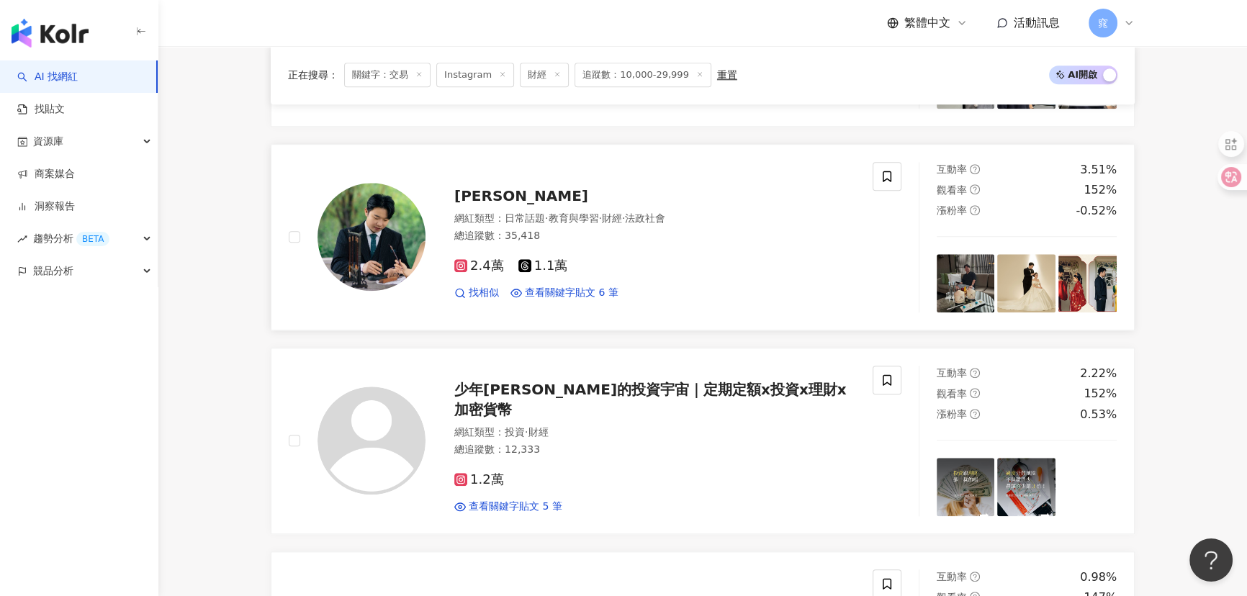
scroll to position [1832, 0]
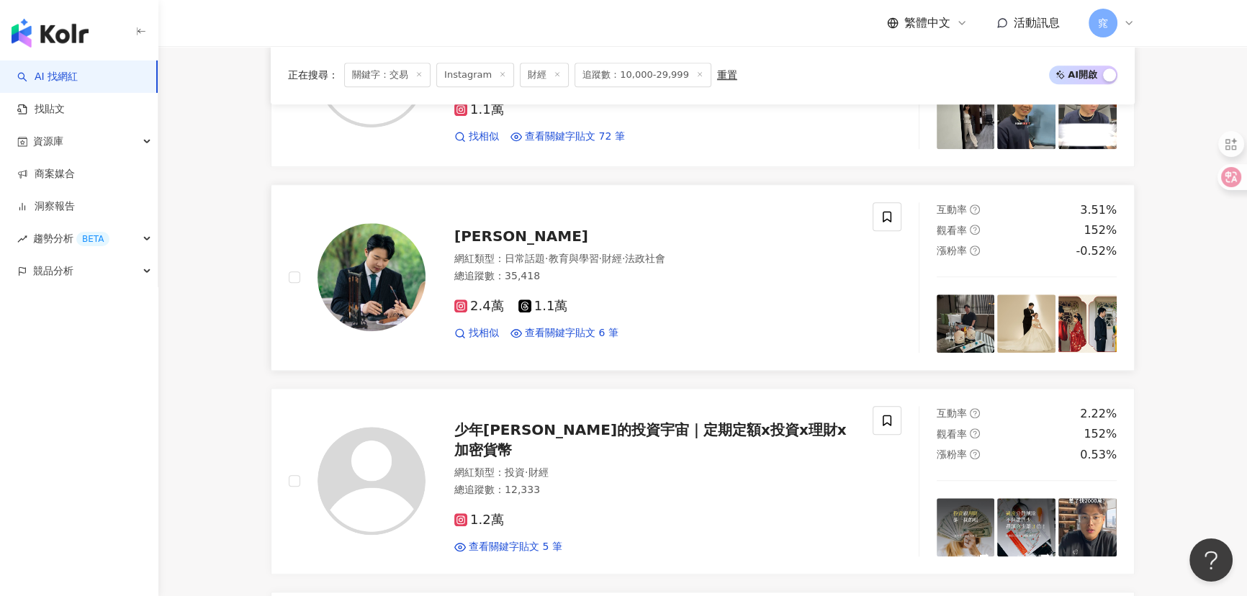
click at [472, 228] on span "Alex Liu" at bounding box center [521, 236] width 134 height 17
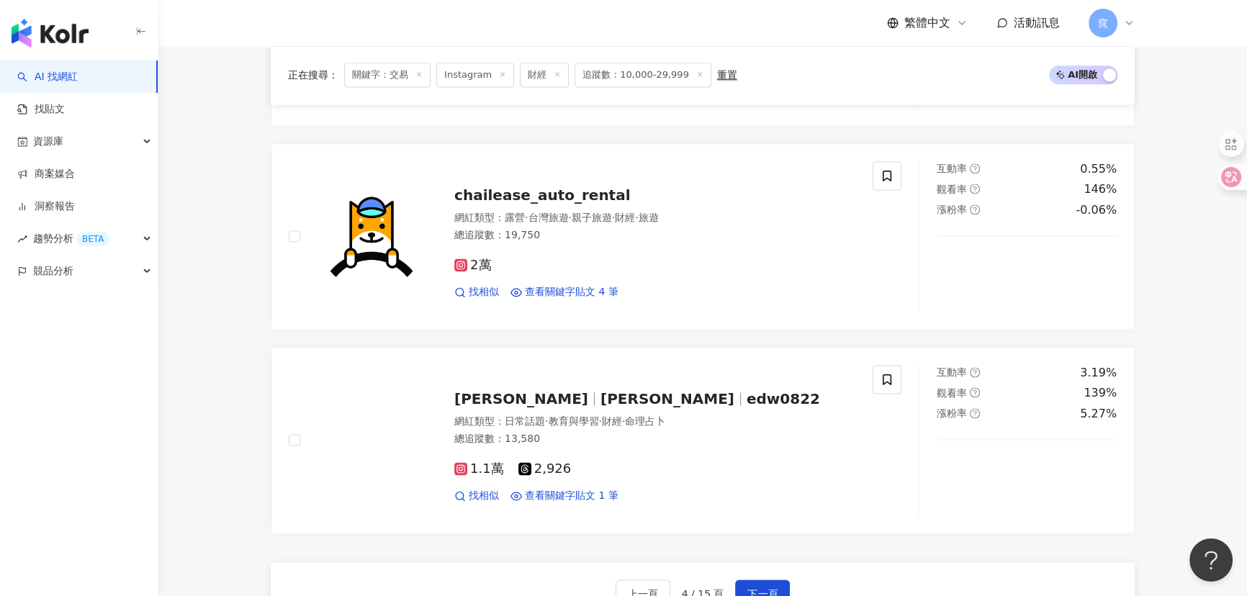
scroll to position [2487, 0]
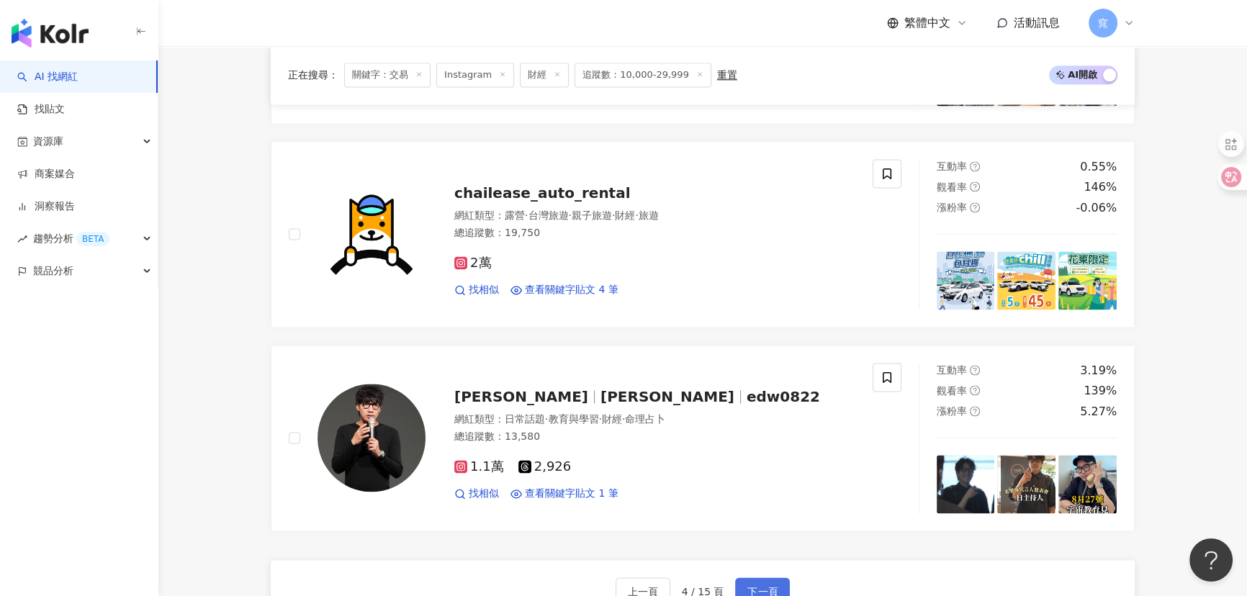
click at [768, 586] on span "下一頁" at bounding box center [762, 592] width 30 height 12
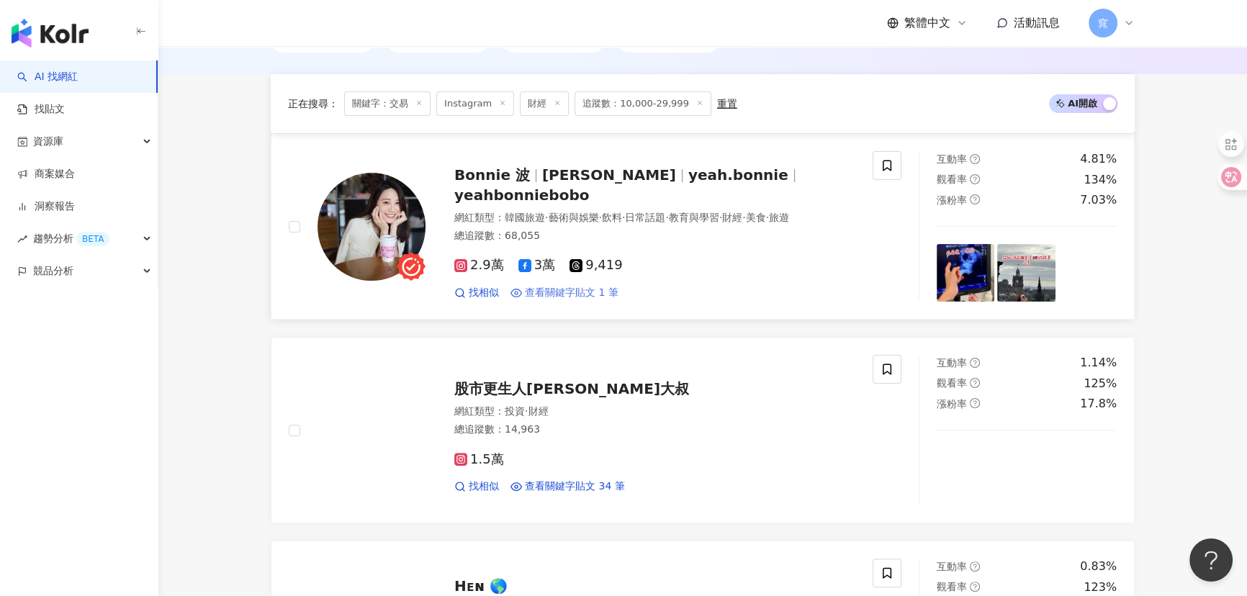
scroll to position [654, 0]
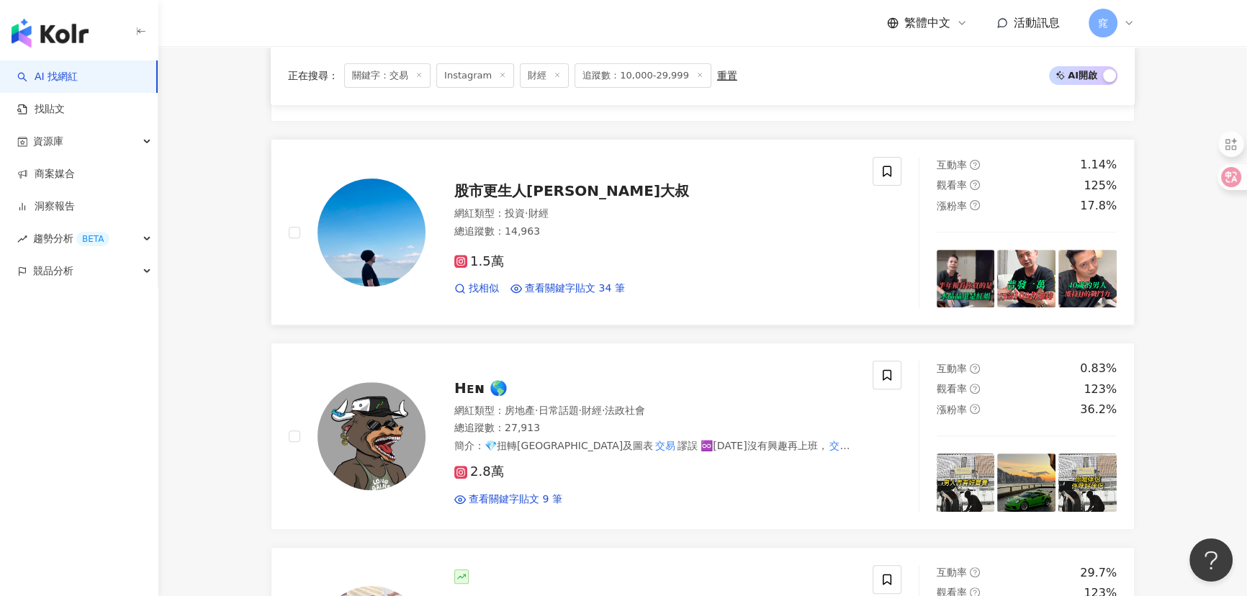
click at [530, 196] on span "股市更生人JJ大叔" at bounding box center [571, 190] width 235 height 17
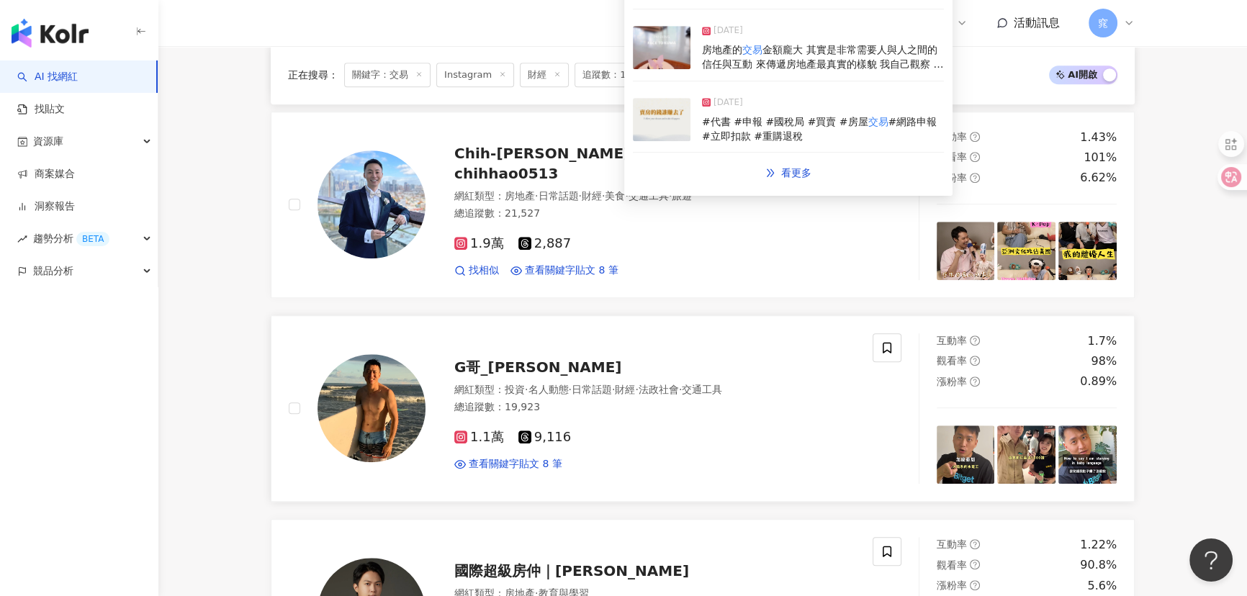
scroll to position [1505, 0]
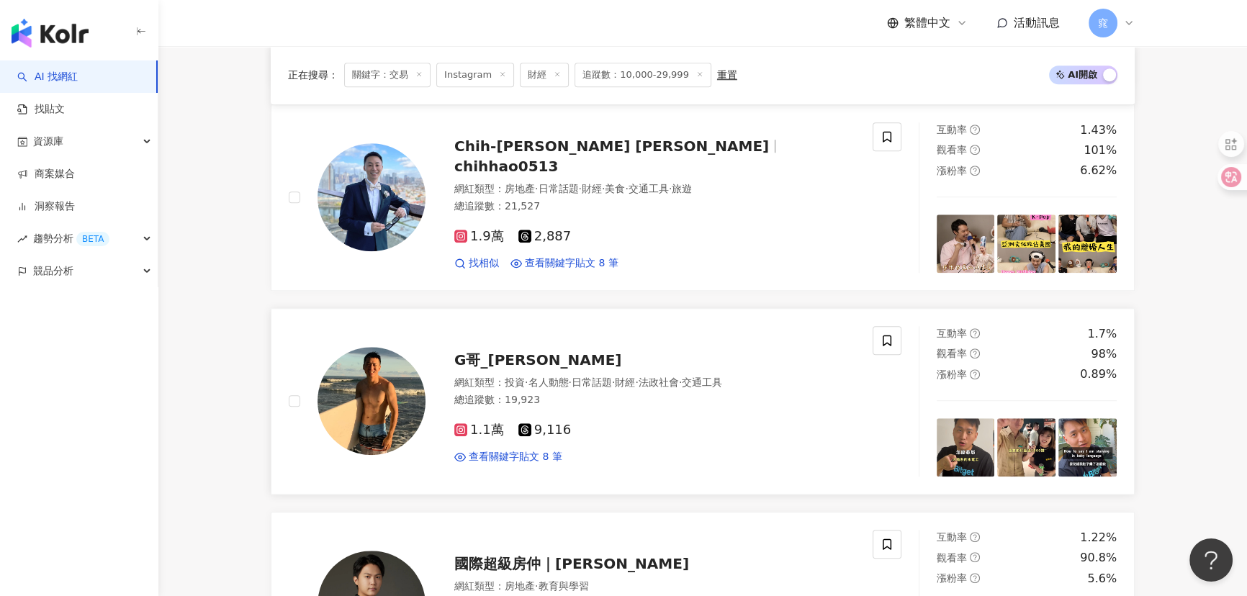
click at [500, 369] on span "G哥_Kao chun" at bounding box center [537, 359] width 167 height 17
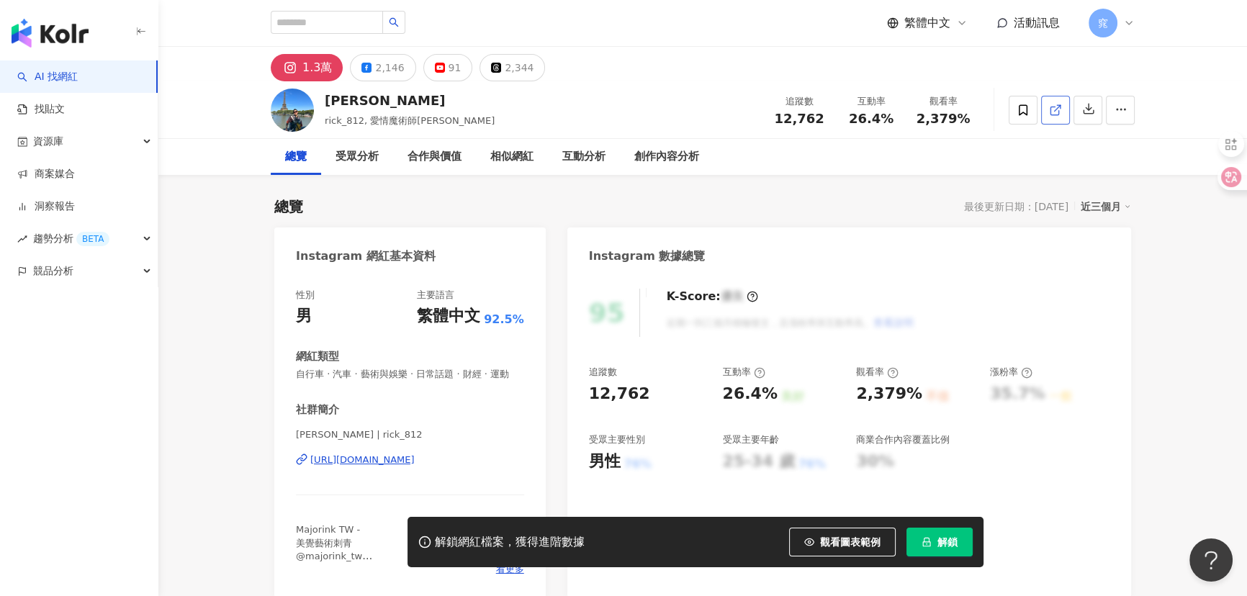
click at [1049, 115] on icon at bounding box center [1055, 110] width 13 height 13
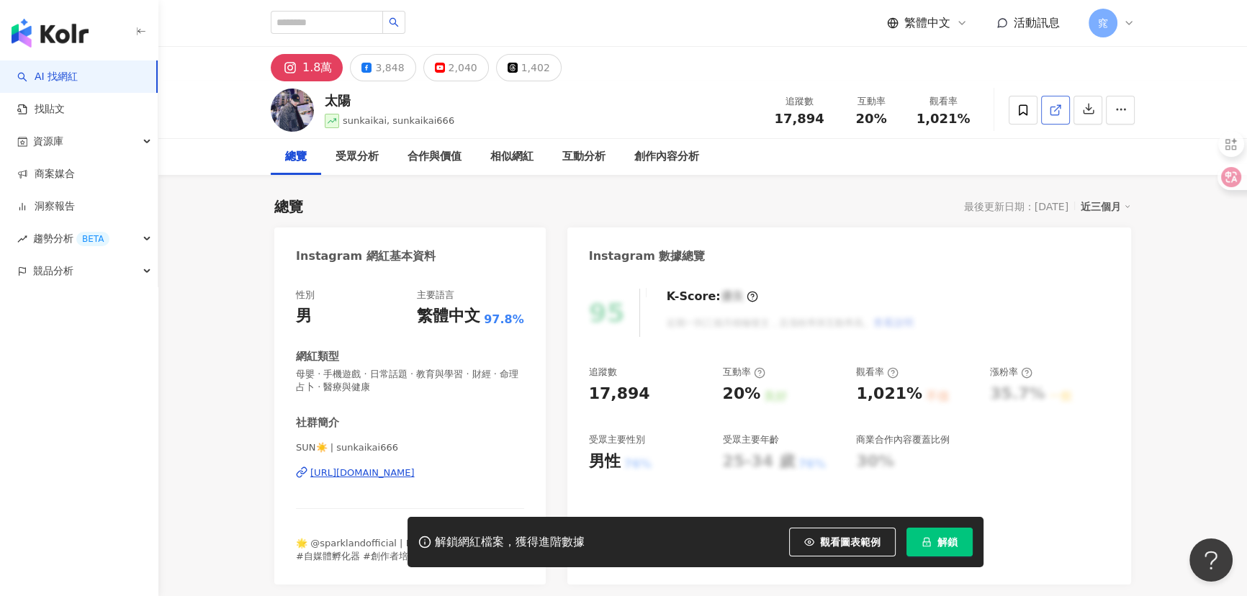
click at [1060, 110] on icon at bounding box center [1055, 110] width 13 height 13
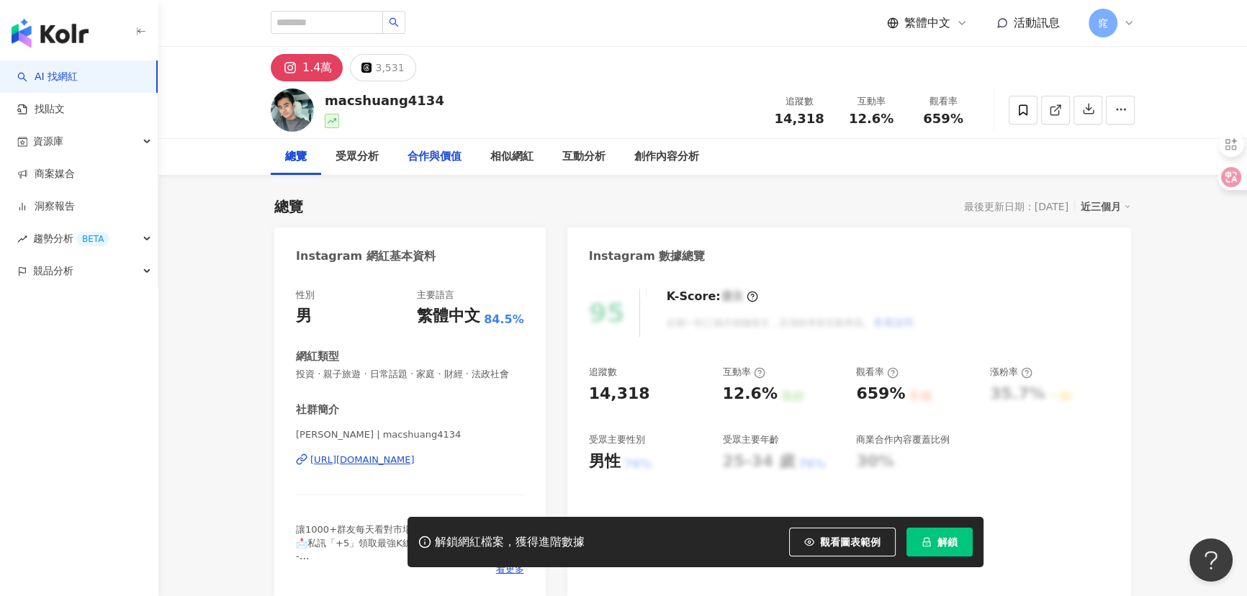
drag, startPoint x: 1057, startPoint y: 103, endPoint x: 462, endPoint y: 153, distance: 597.6
click at [1057, 104] on icon at bounding box center [1055, 110] width 13 height 13
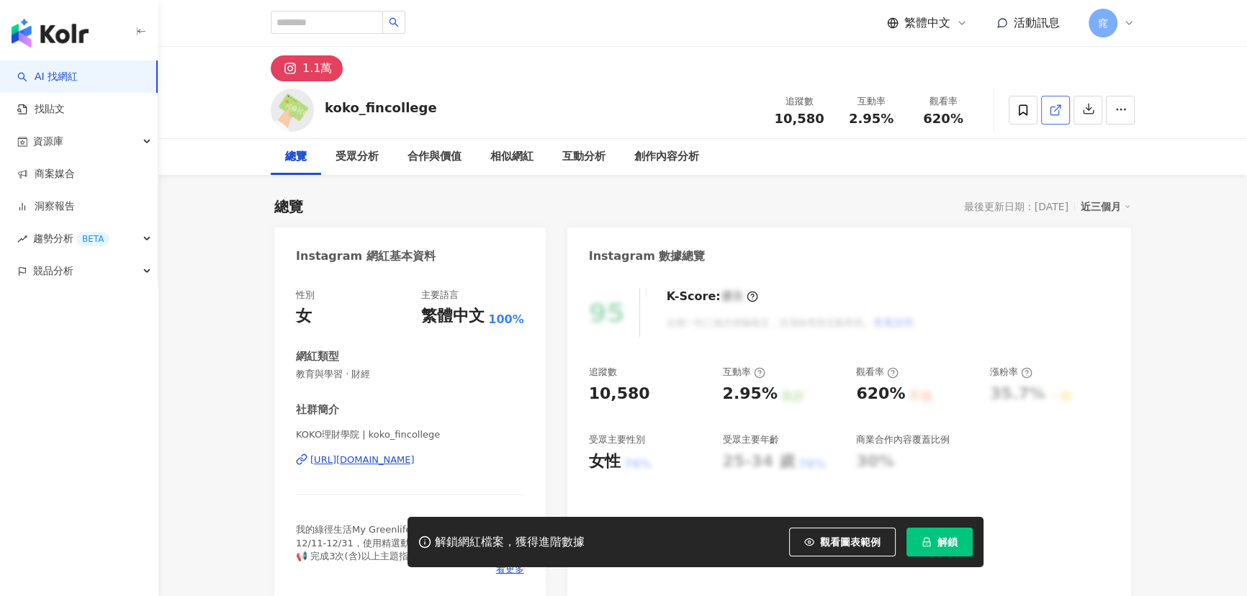
click at [1053, 104] on icon at bounding box center [1055, 110] width 13 height 13
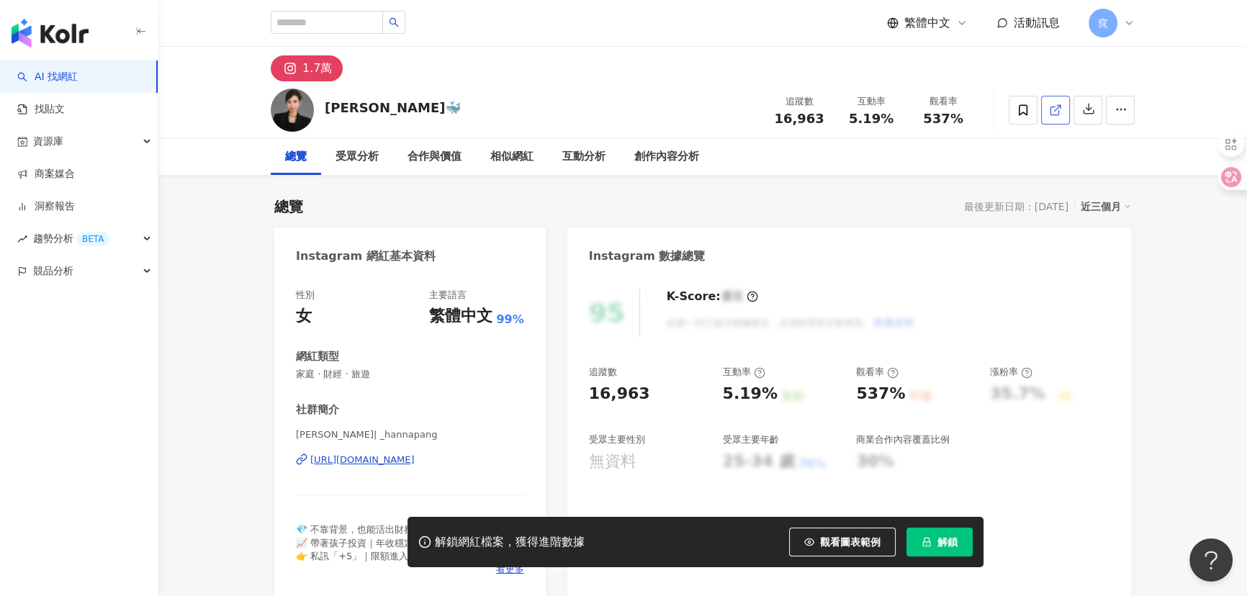
click at [1057, 109] on icon at bounding box center [1055, 110] width 13 height 13
click at [1063, 107] on link at bounding box center [1055, 110] width 29 height 29
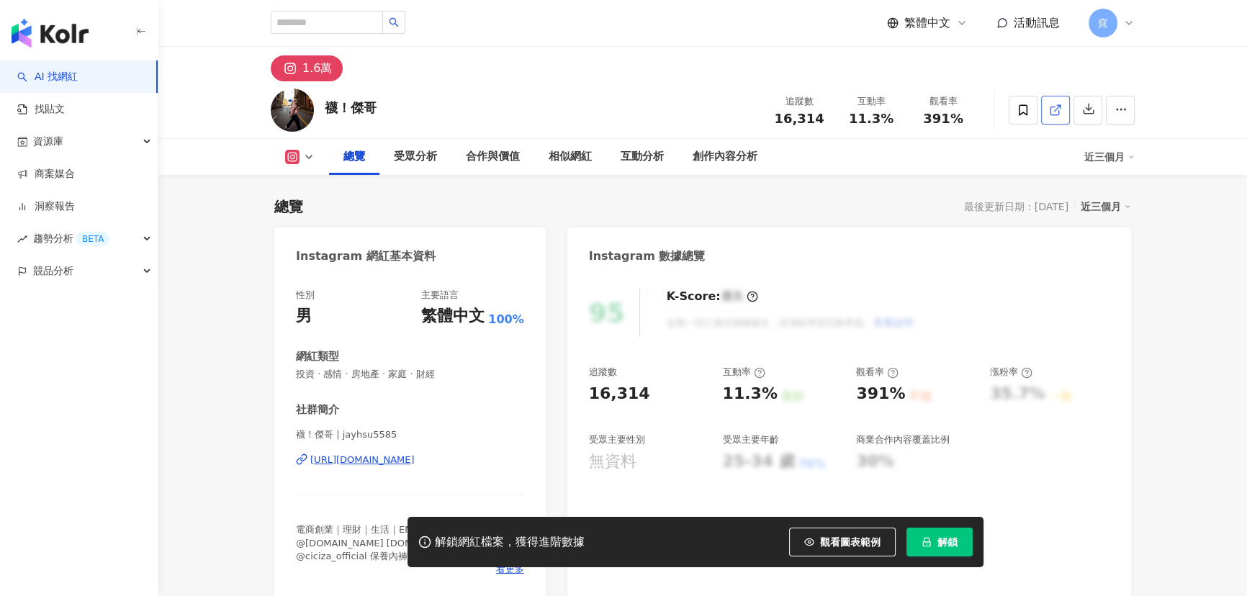
click at [1058, 114] on icon at bounding box center [1055, 110] width 13 height 13
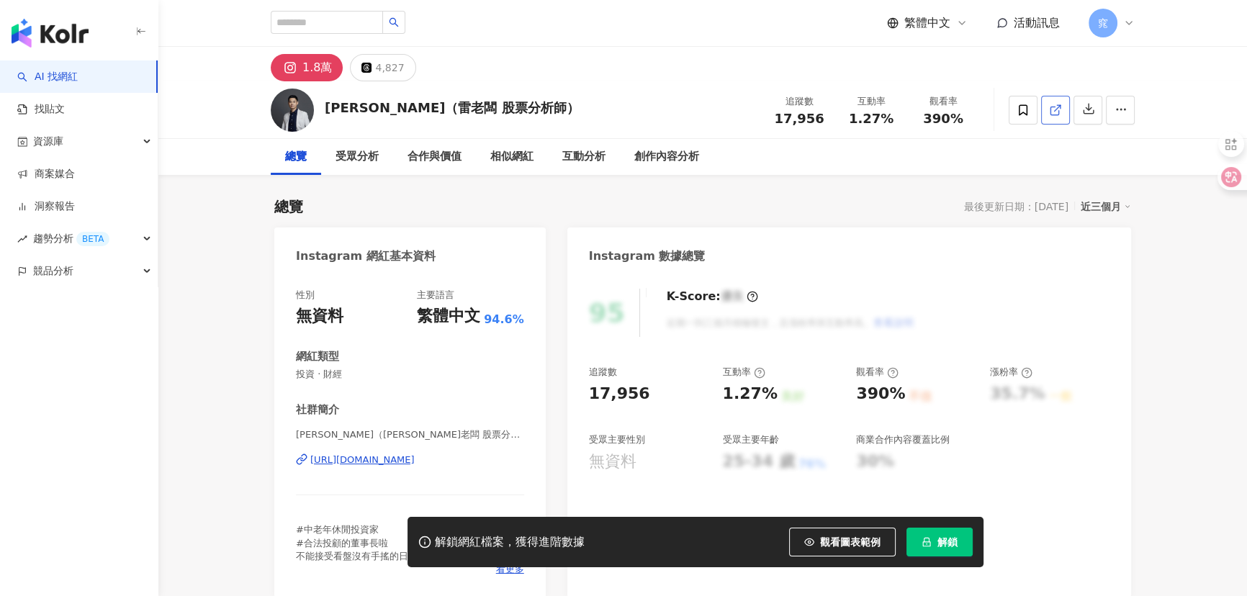
click at [1058, 108] on line at bounding box center [1058, 108] width 6 height 6
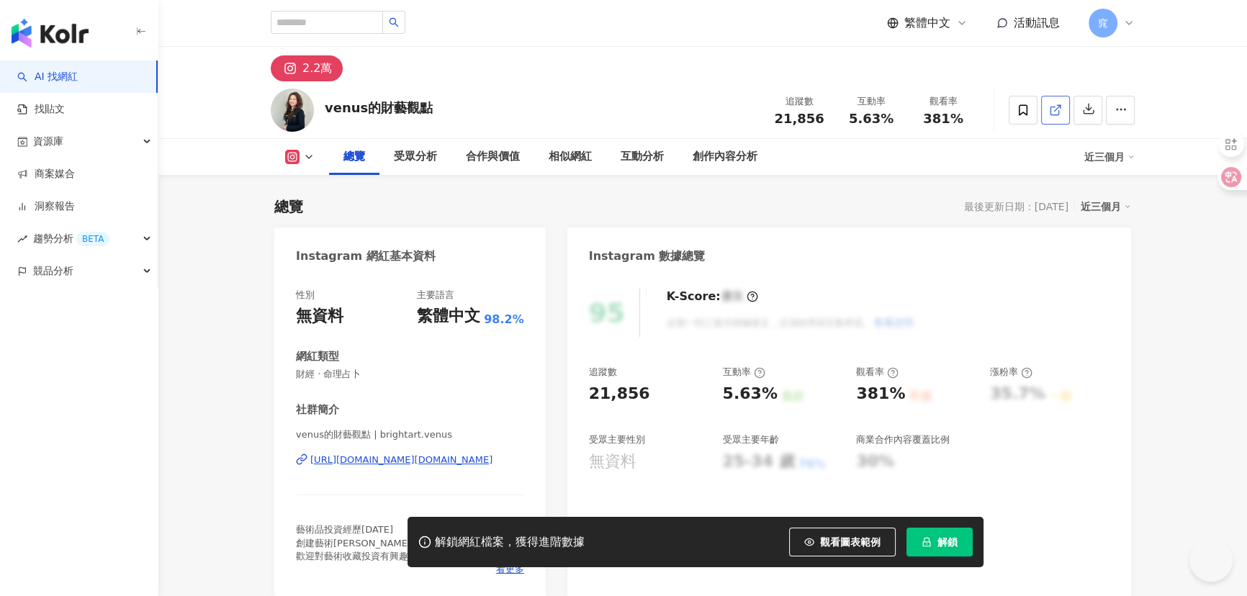
drag, startPoint x: 1029, startPoint y: 107, endPoint x: 1056, endPoint y: 114, distance: 27.6
click at [1056, 114] on icon at bounding box center [1055, 110] width 13 height 13
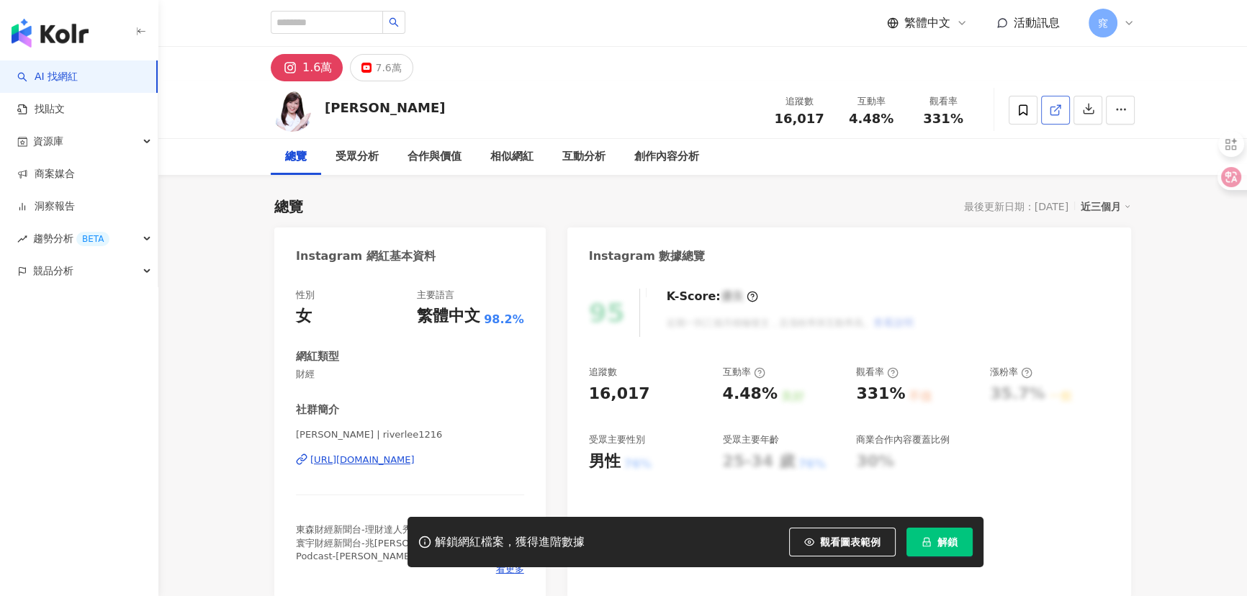
click at [1060, 108] on polyline at bounding box center [1059, 107] width 4 height 4
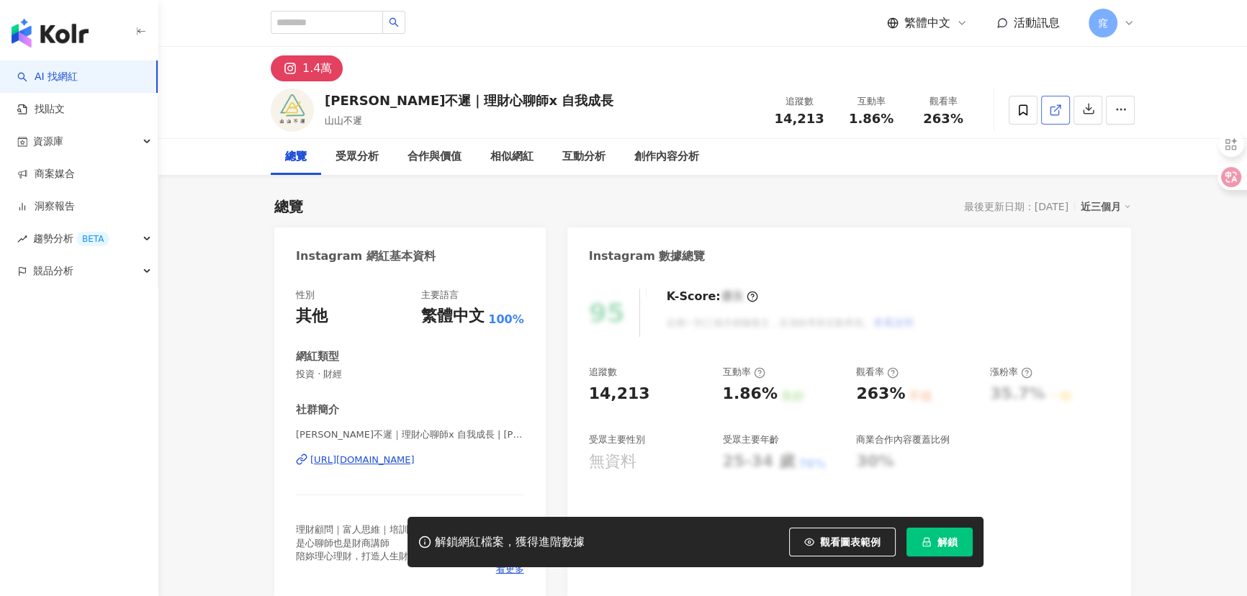
click at [1055, 107] on icon at bounding box center [1055, 110] width 13 height 13
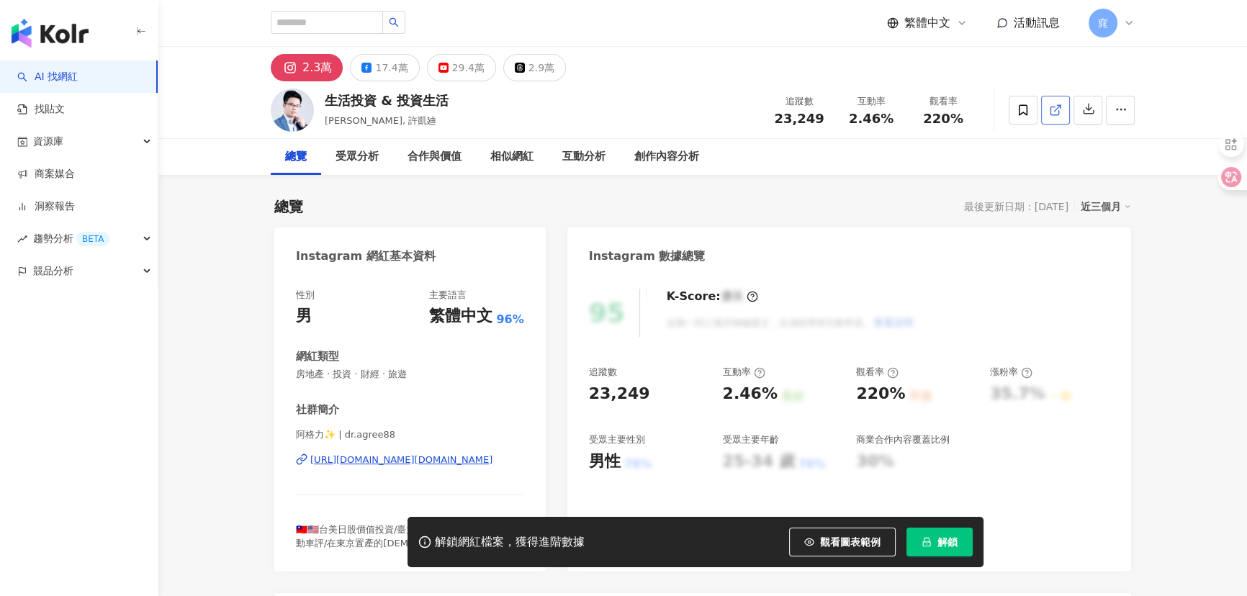
click at [1055, 114] on icon at bounding box center [1055, 110] width 13 height 13
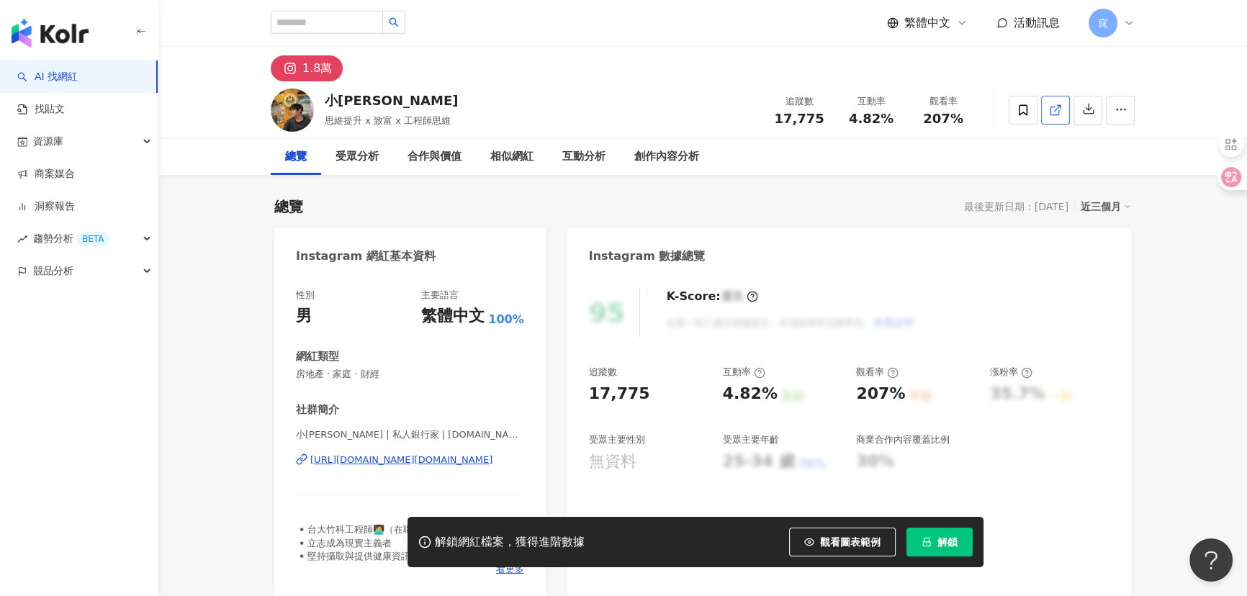
click at [1056, 114] on icon at bounding box center [1055, 110] width 13 height 13
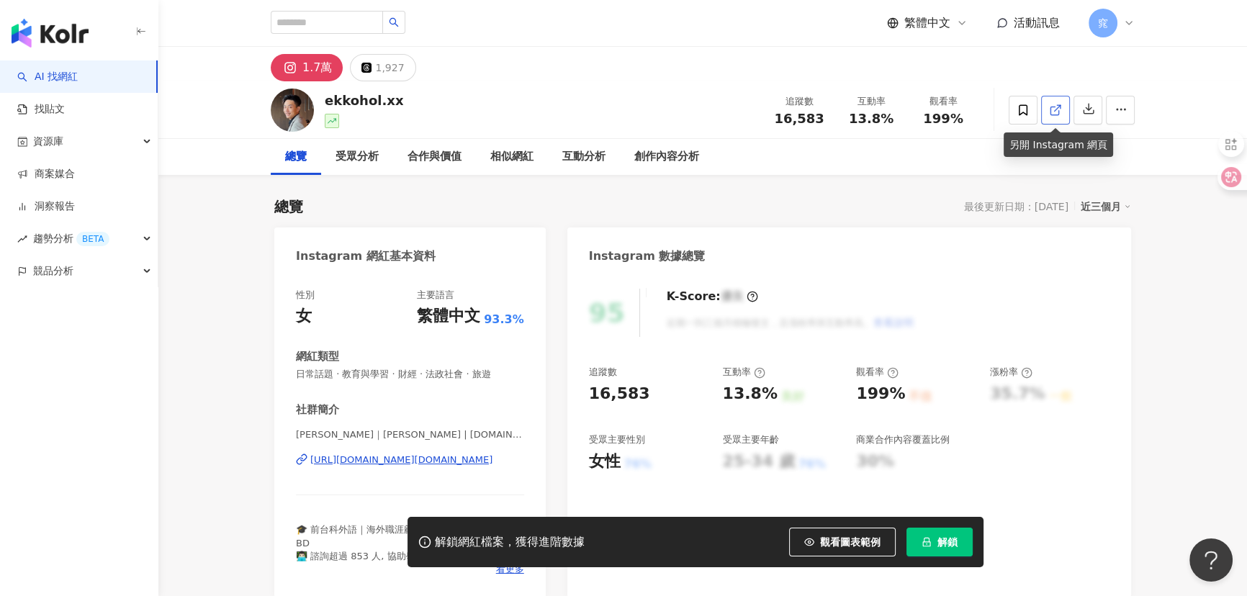
click at [1066, 108] on link at bounding box center [1055, 110] width 29 height 29
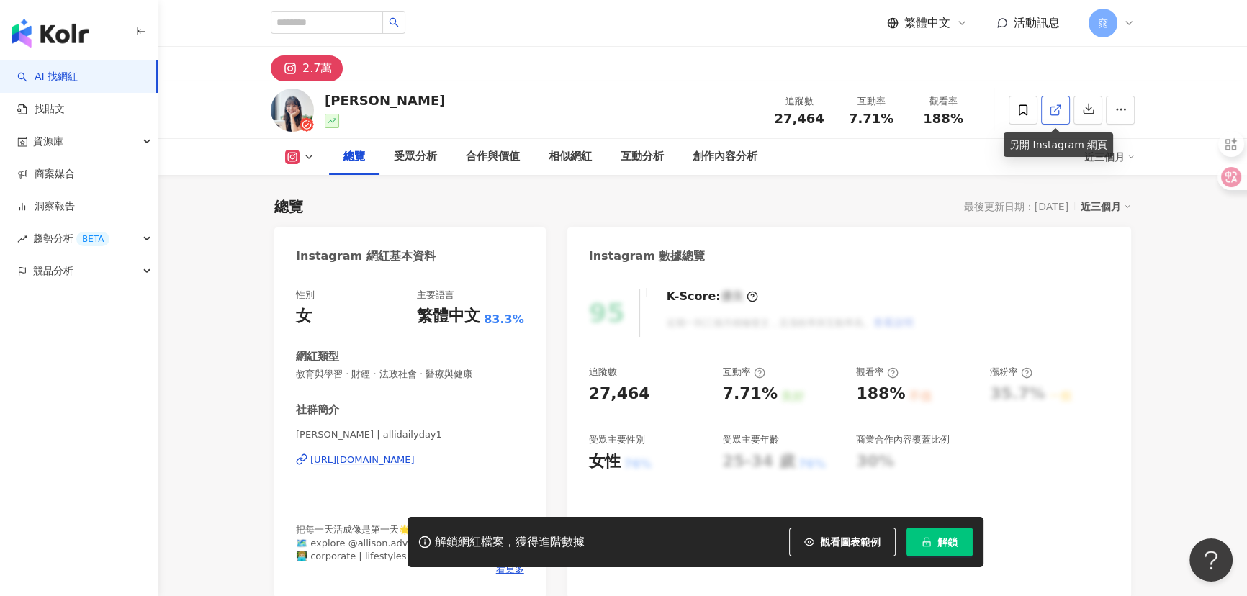
click at [1055, 104] on icon at bounding box center [1055, 110] width 13 height 13
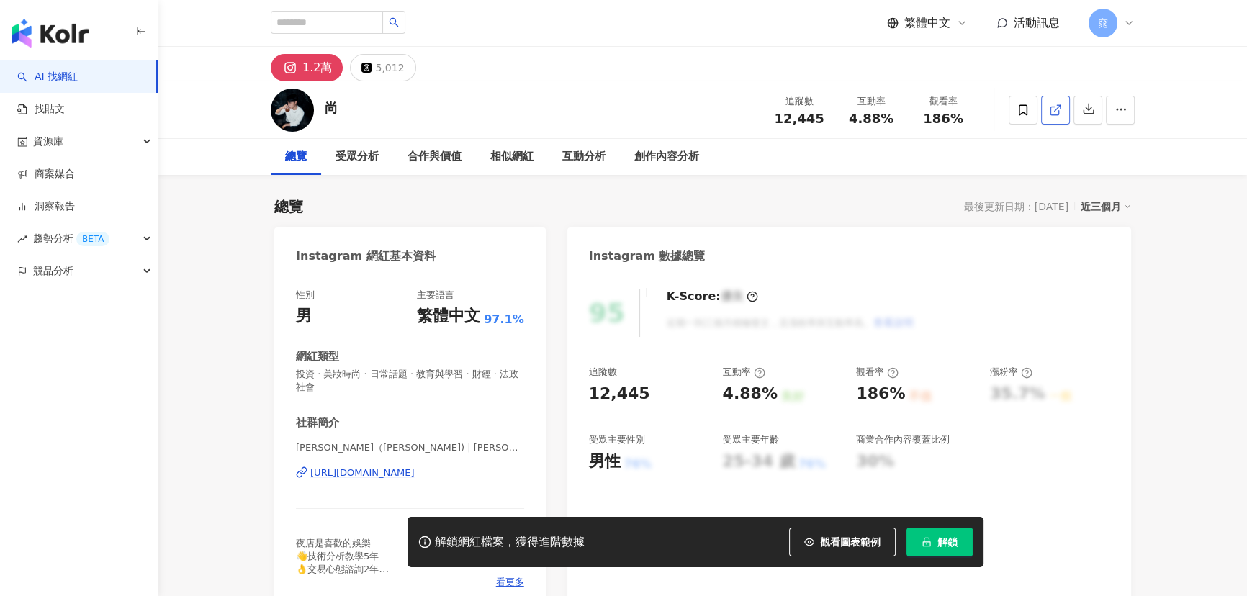
click at [1061, 107] on icon at bounding box center [1055, 110] width 13 height 13
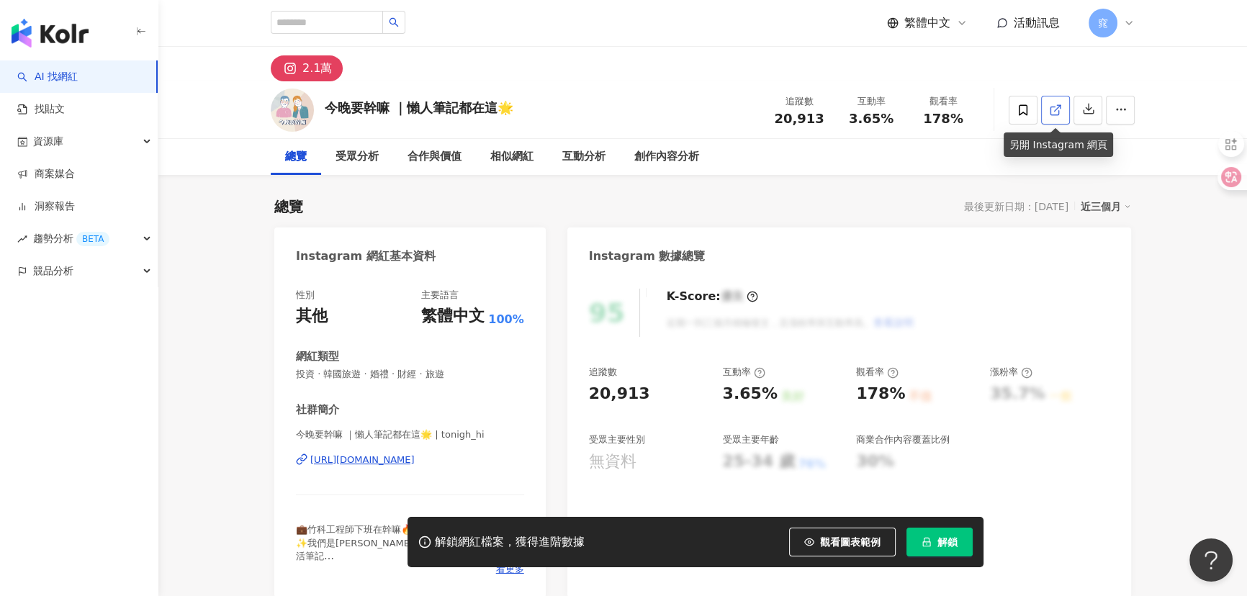
click at [1057, 107] on icon at bounding box center [1055, 110] width 13 height 13
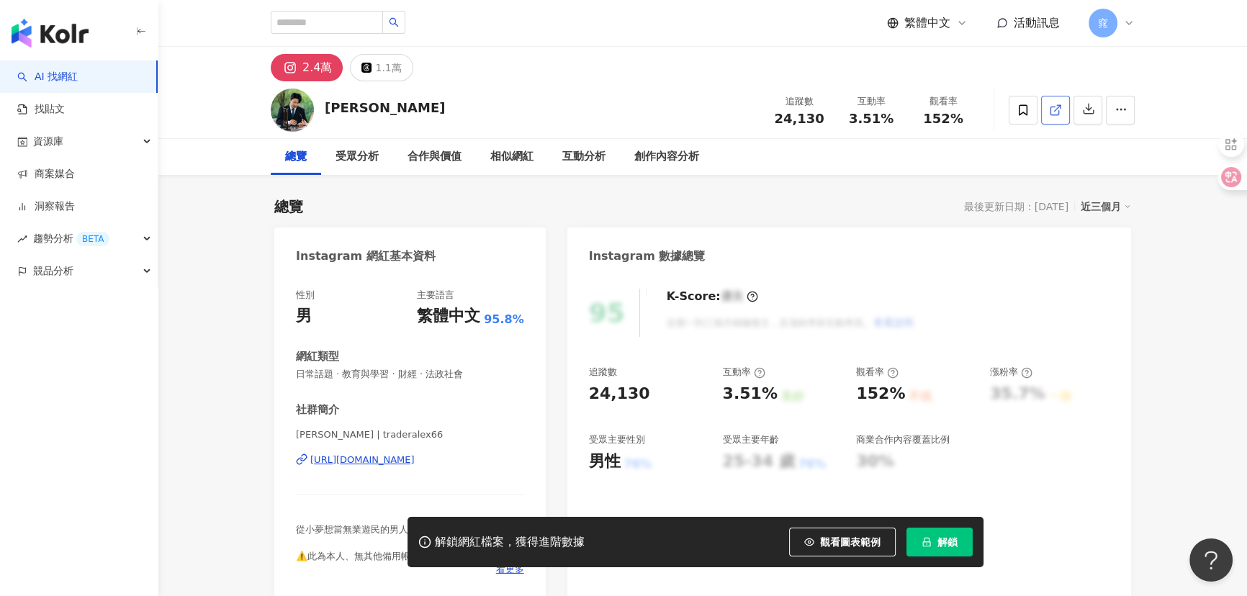
click at [1055, 114] on icon at bounding box center [1055, 110] width 13 height 13
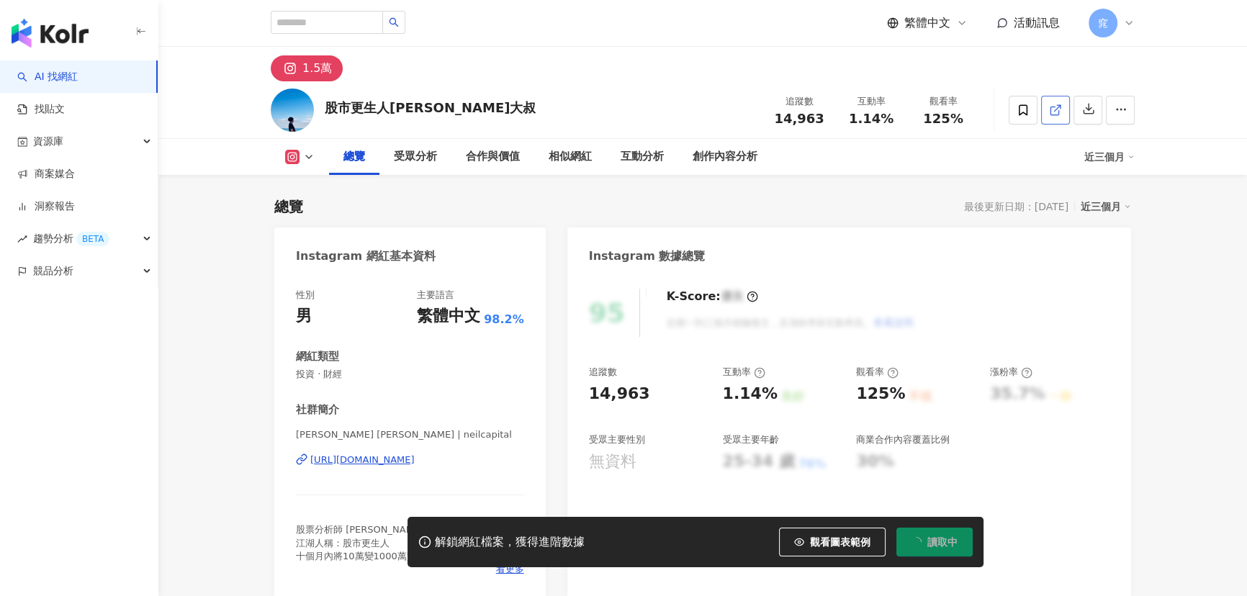
click at [1059, 105] on polyline at bounding box center [1059, 107] width 4 height 4
